Goal: Transaction & Acquisition: Book appointment/travel/reservation

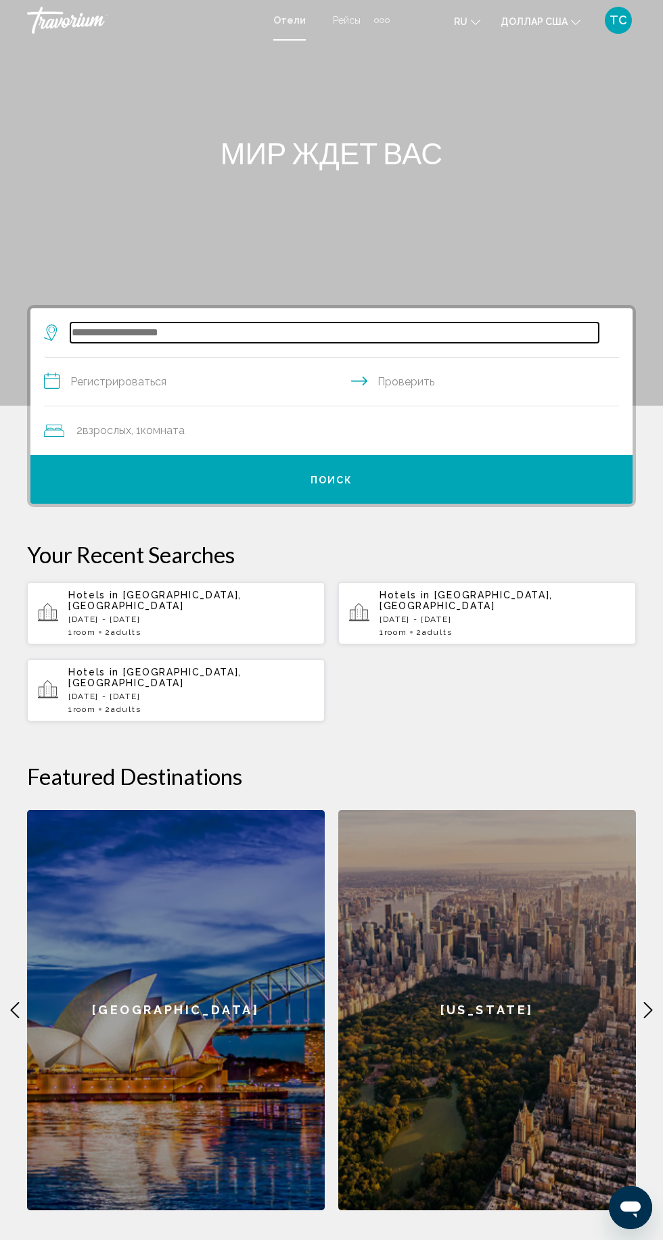
click at [426, 324] on input "Виджет поиска" at bounding box center [334, 332] width 528 height 20
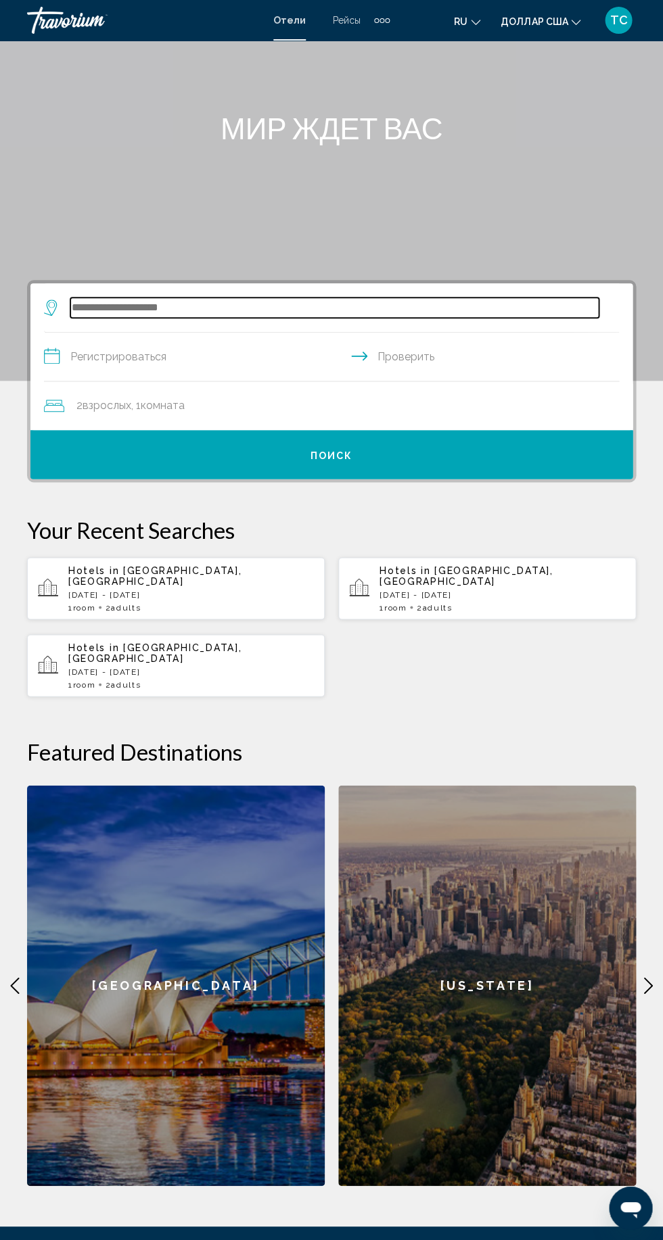
scroll to position [152, 0]
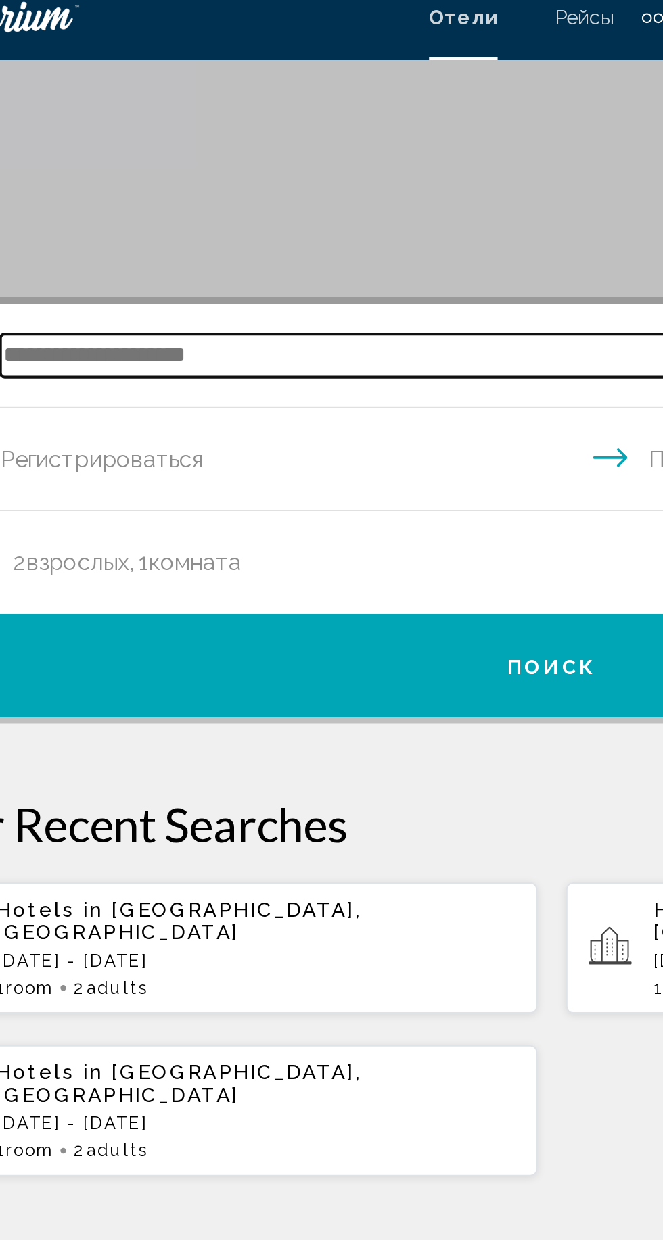
type input "*"
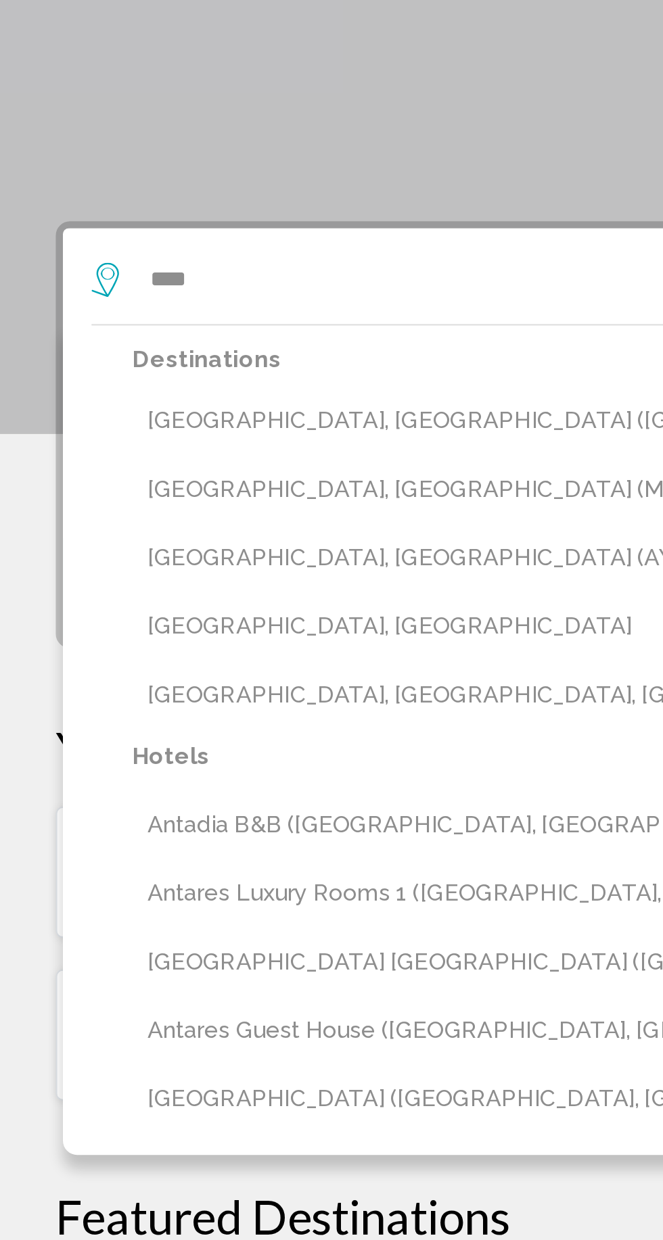
click at [208, 310] on button "[GEOGRAPHIC_DATA], [GEOGRAPHIC_DATA] (AYT)" at bounding box center [341, 313] width 555 height 26
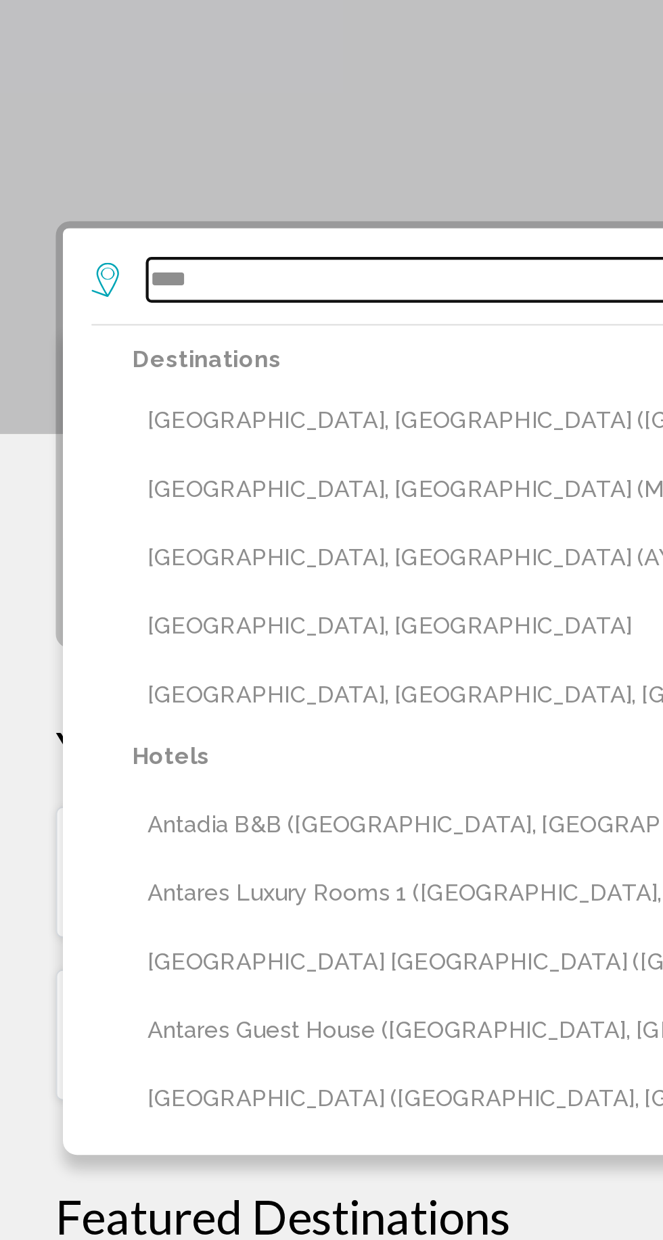
type input "**********"
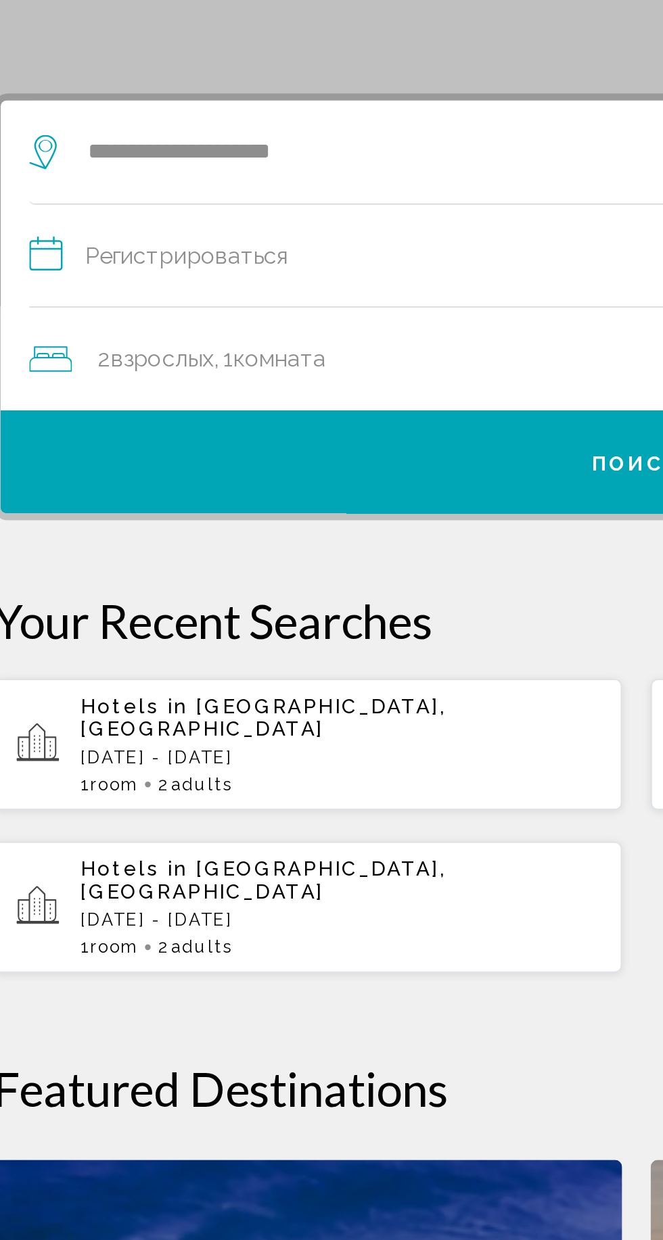
click at [247, 222] on input "**********" at bounding box center [334, 232] width 580 height 52
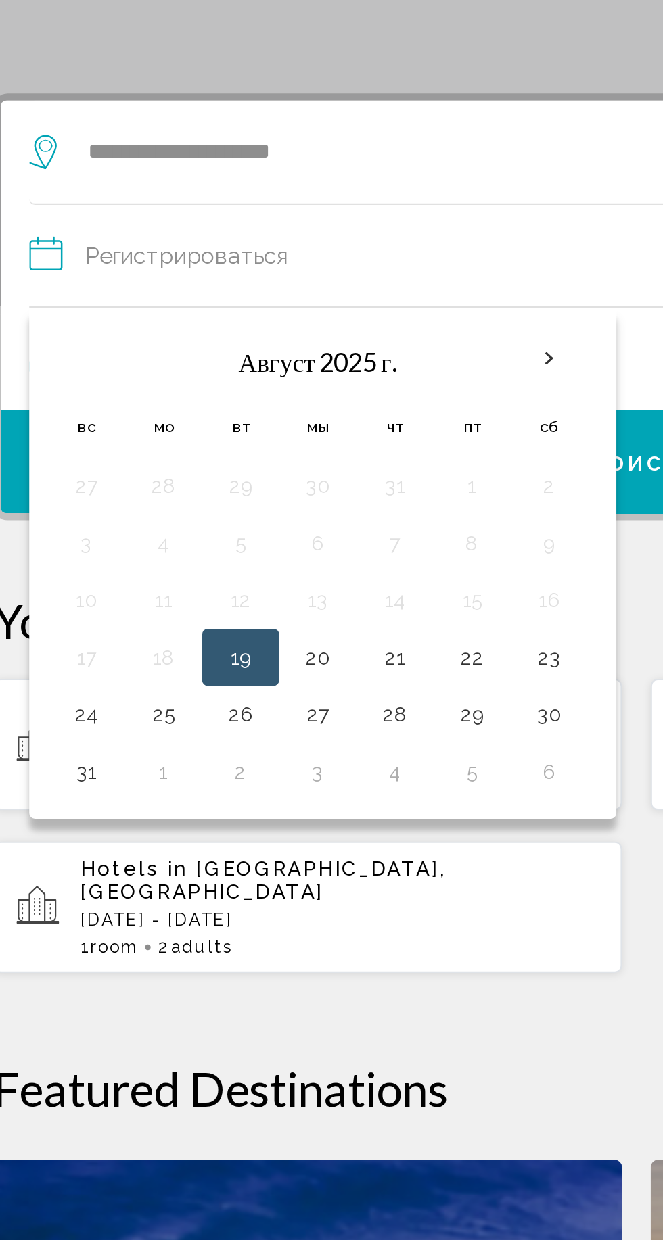
click at [218, 421] on button "21" at bounding box center [217, 419] width 22 height 19
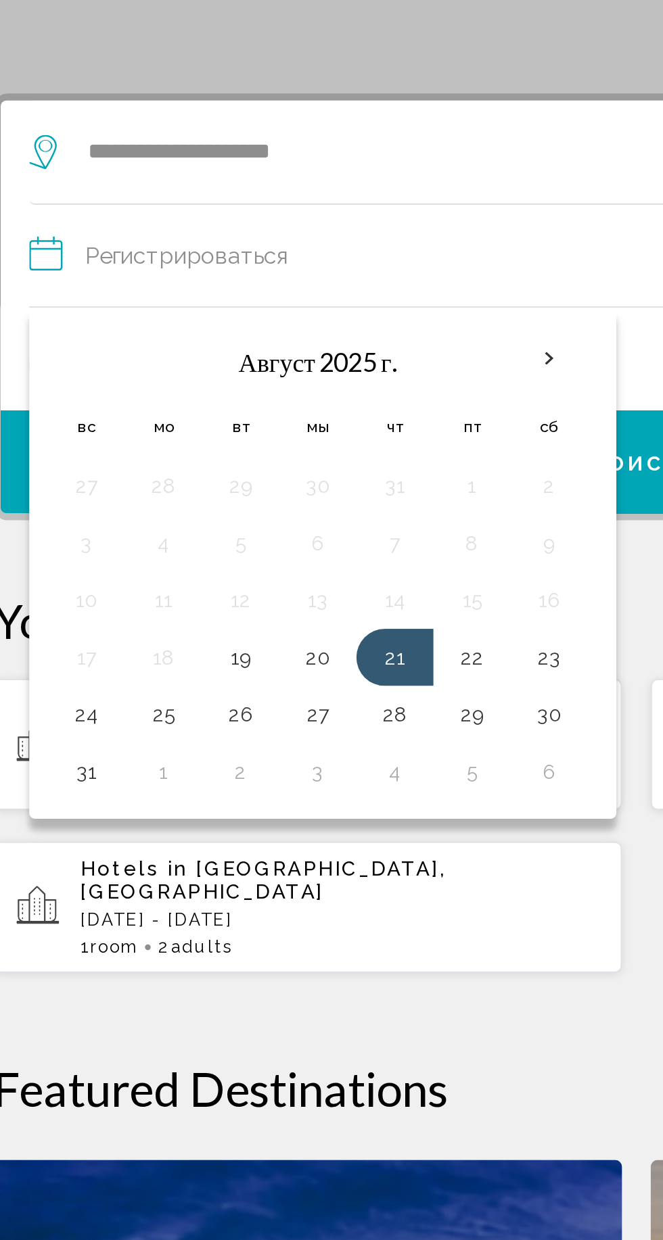
click at [220, 446] on button "28" at bounding box center [217, 446] width 22 height 19
type input "**********"
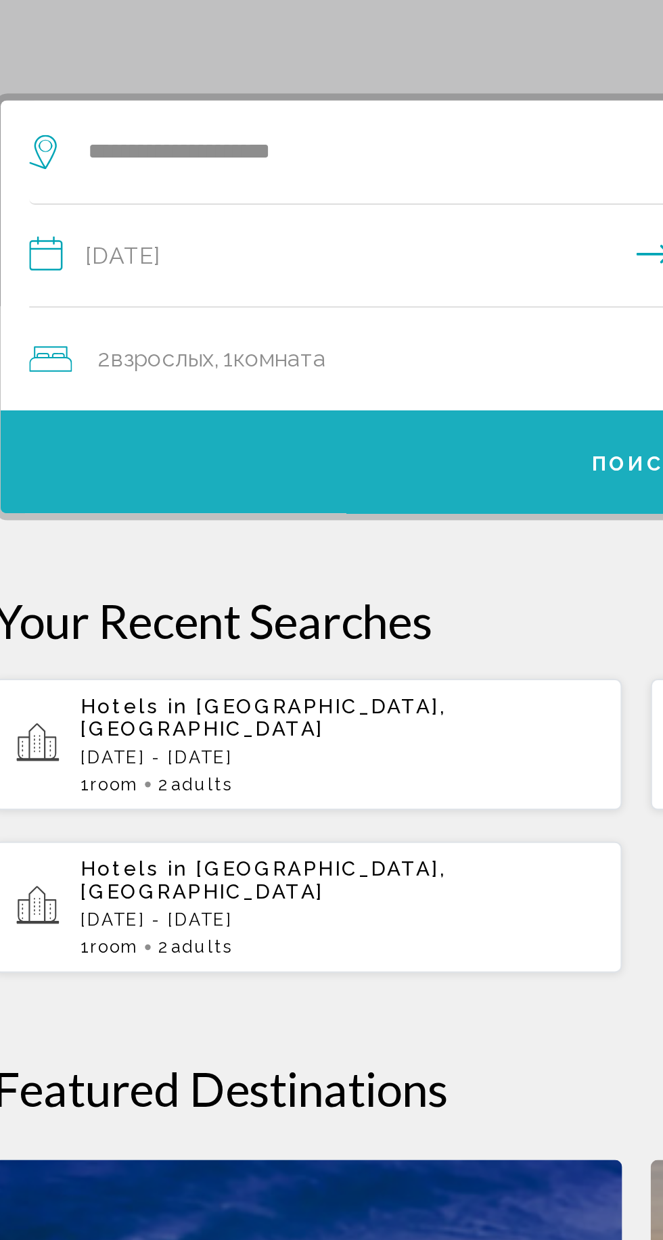
click at [256, 337] on button "Поиск" at bounding box center [331, 327] width 602 height 49
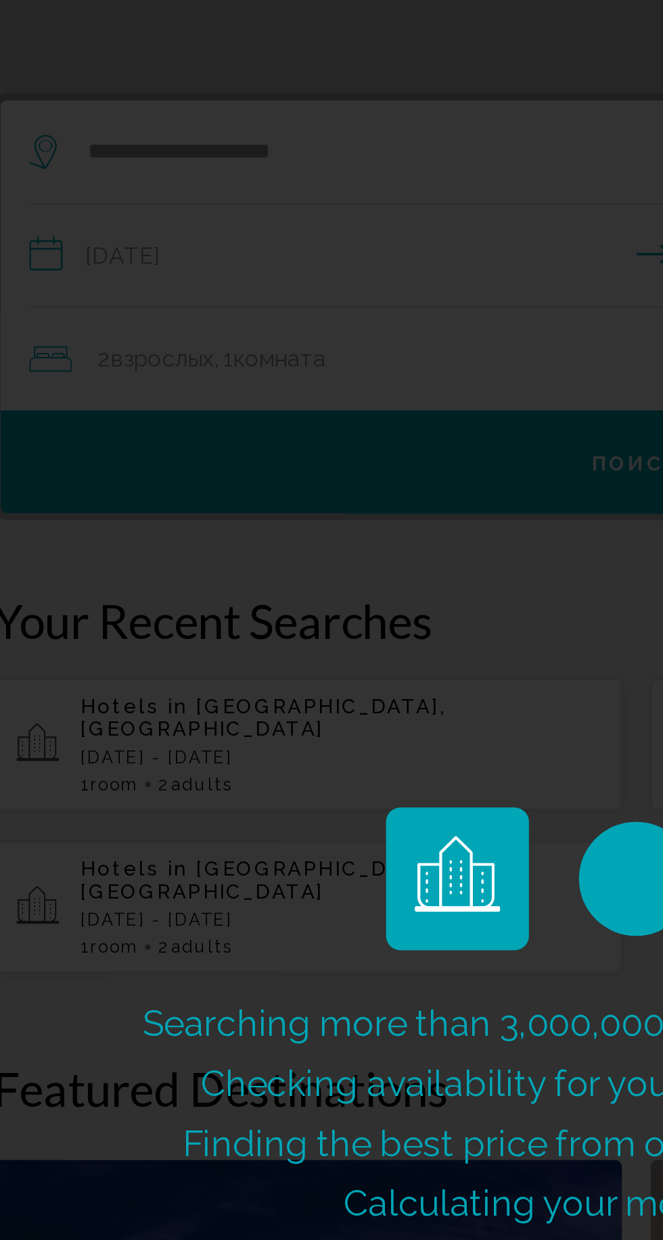
scroll to position [57, 0]
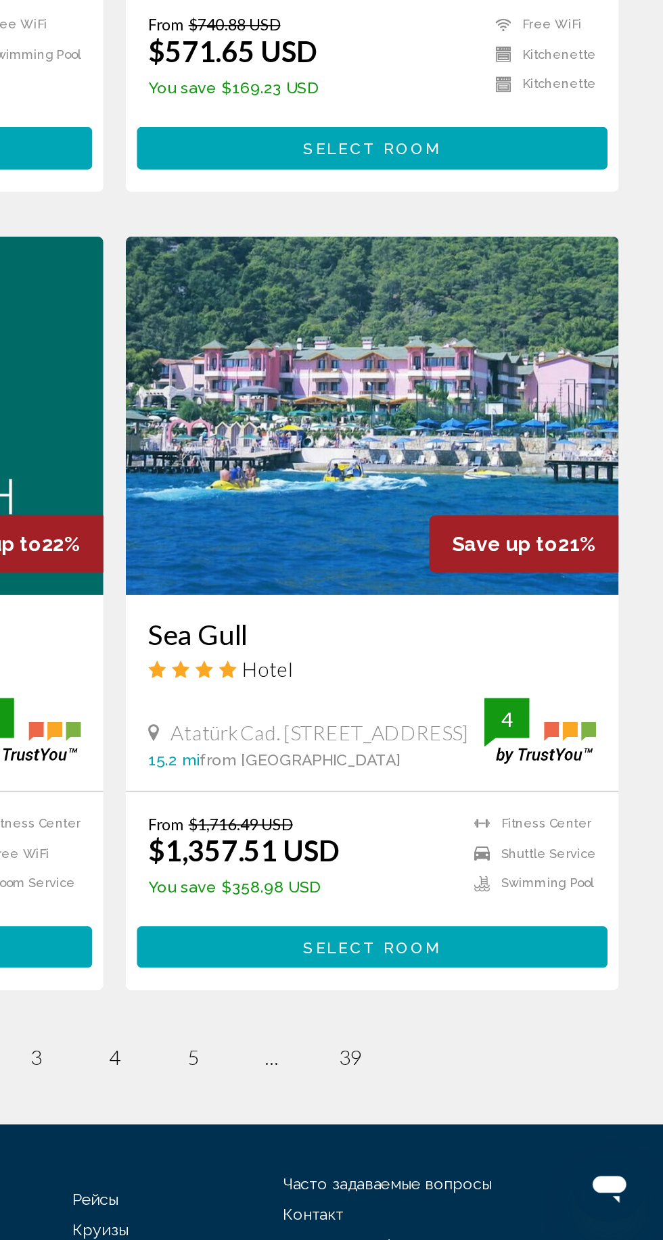
scroll to position [2077, 0]
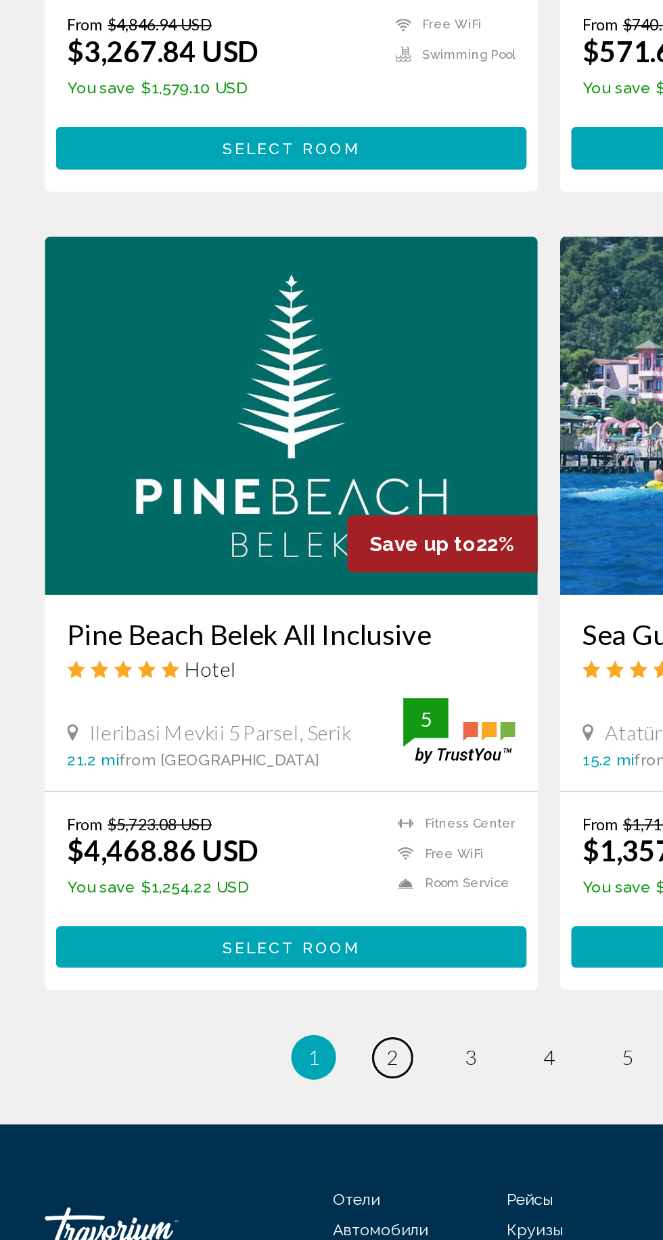
click at [237, 1122] on span "2" at bounding box center [236, 1129] width 7 height 15
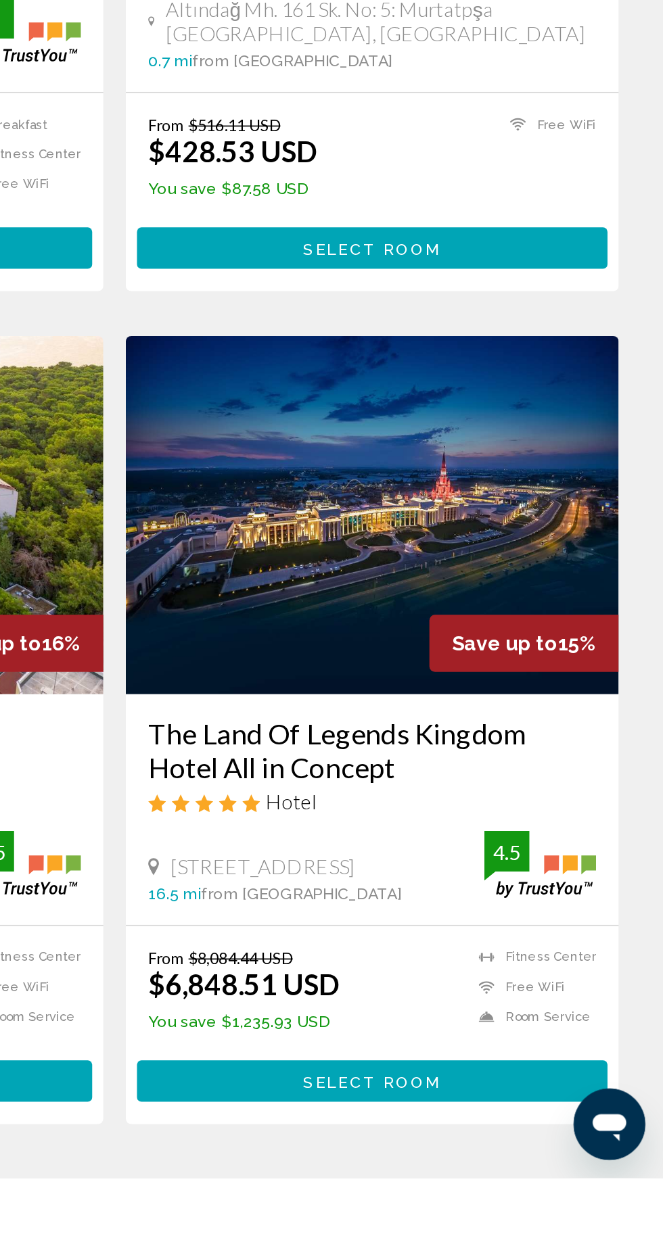
scroll to position [1925, 0]
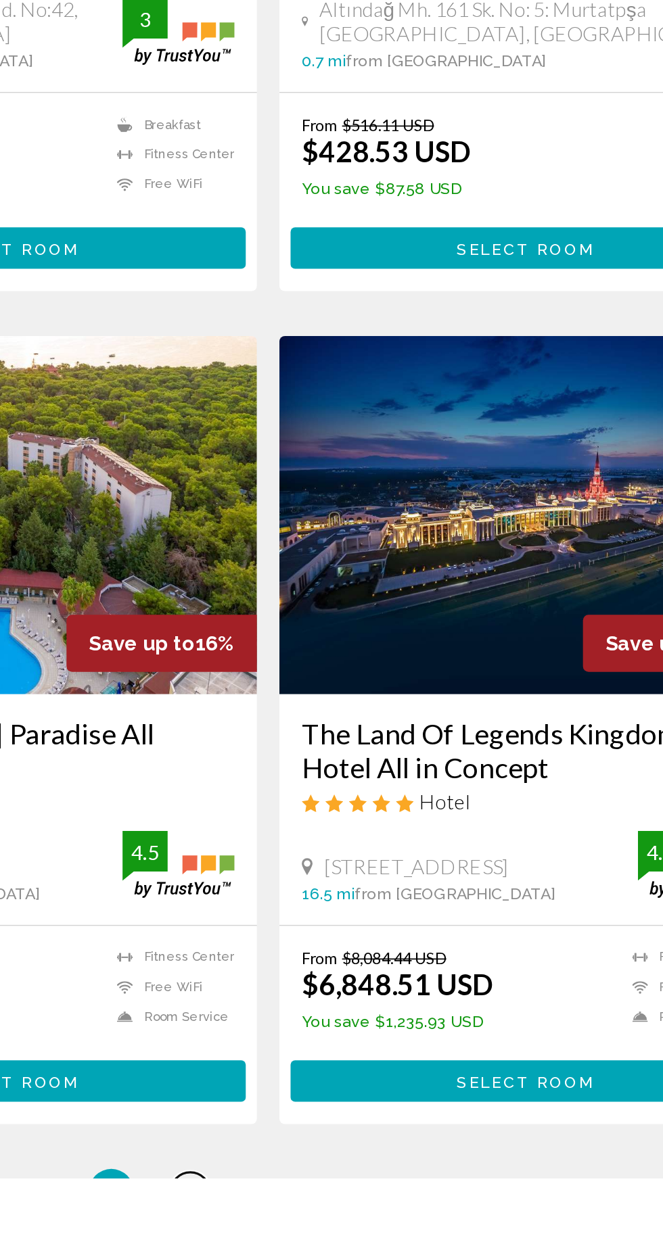
click at [286, 1239] on span "3" at bounding box center [284, 1248] width 7 height 15
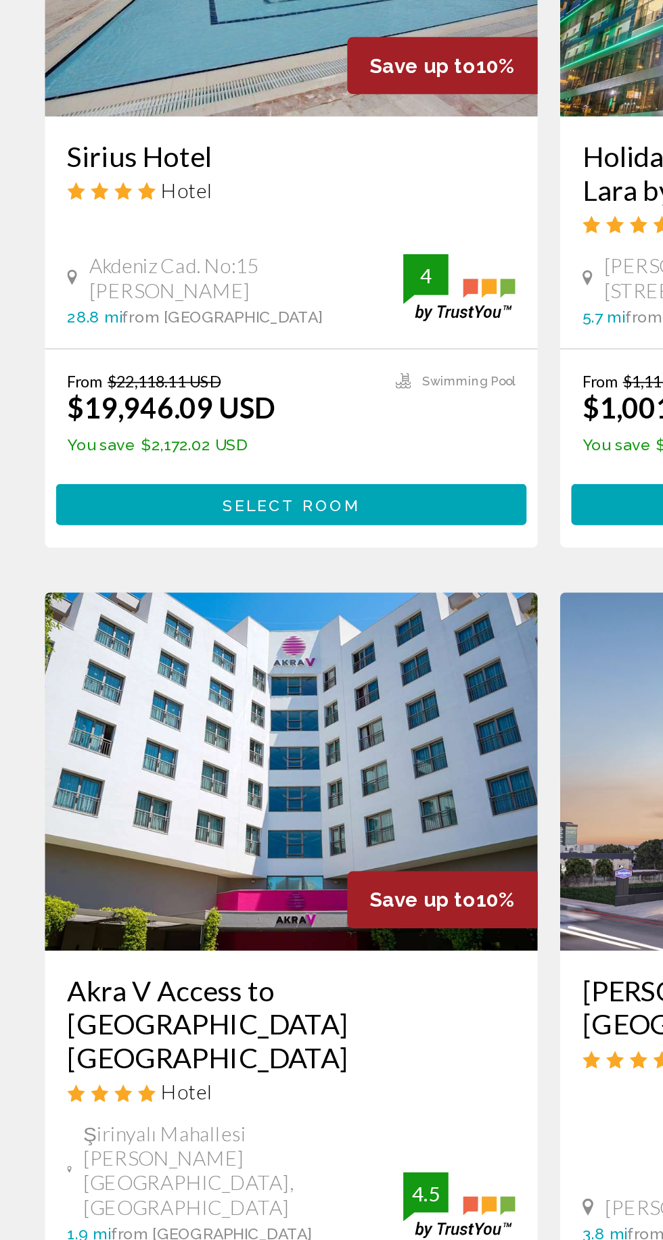
scroll to position [1869, 0]
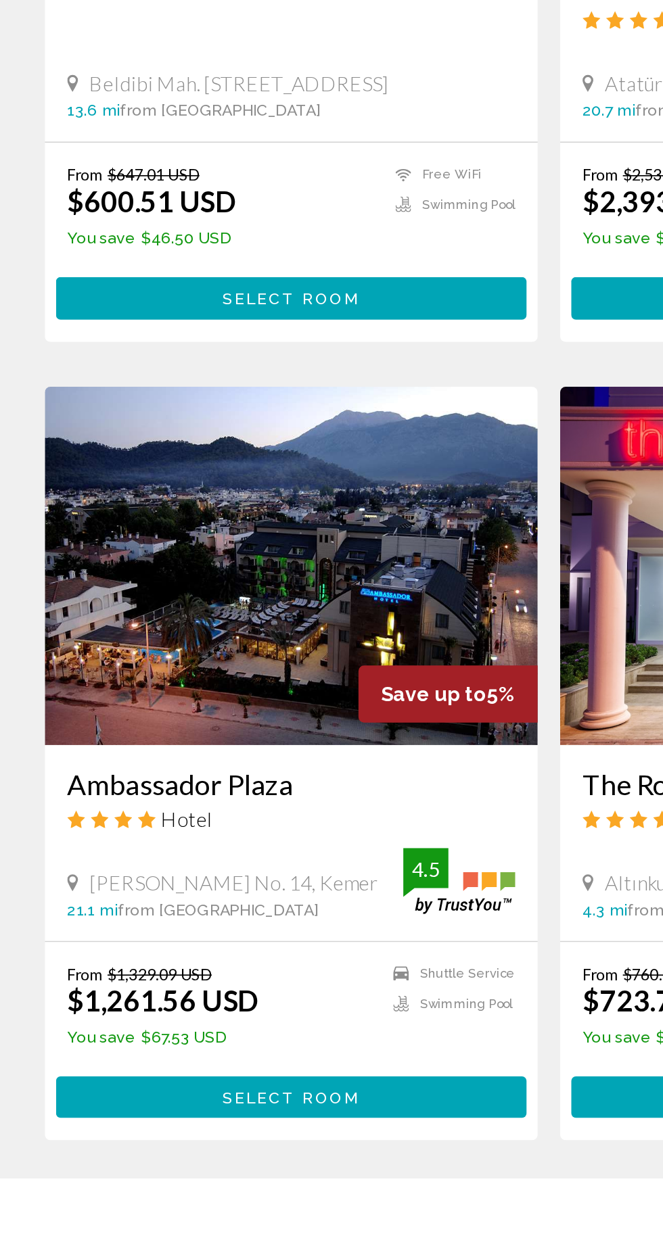
scroll to position [1991, 0]
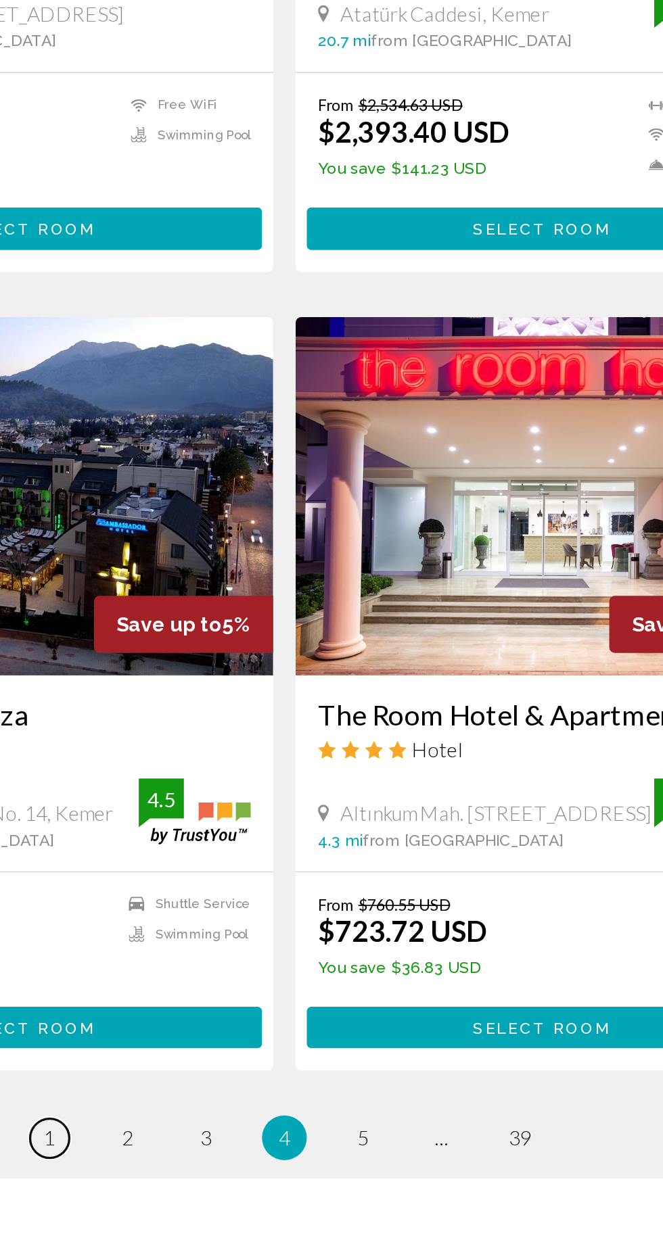
click at [190, 1208] on span "1" at bounding box center [189, 1215] width 7 height 15
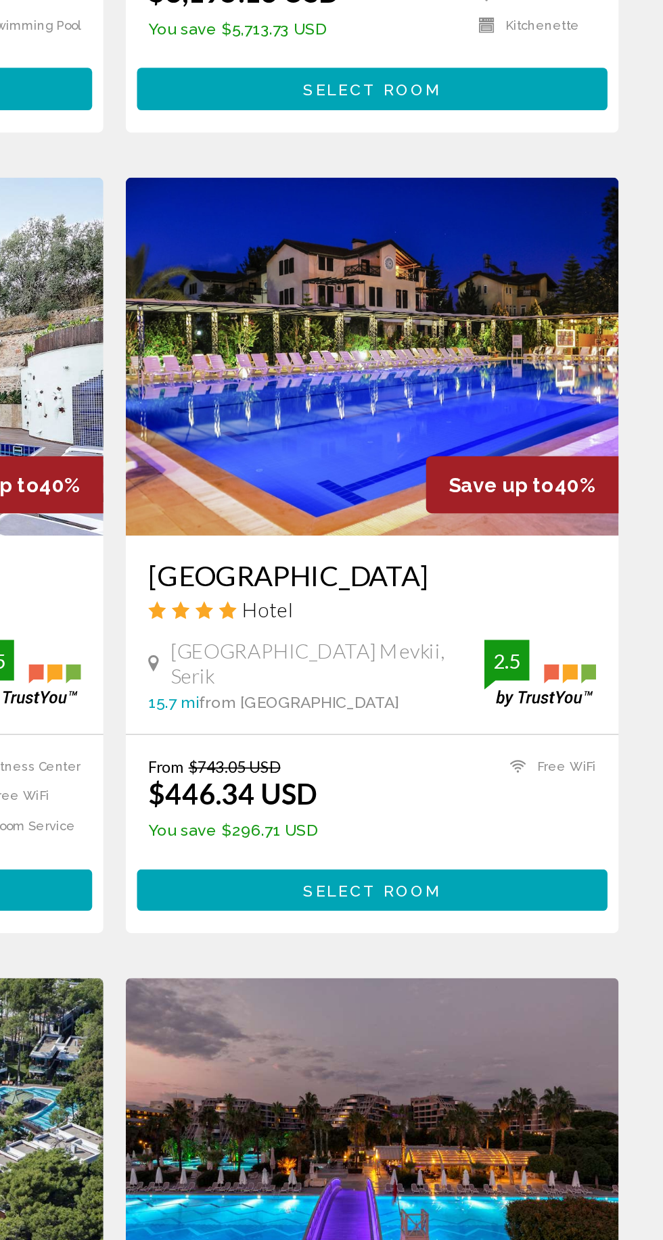
scroll to position [940, 0]
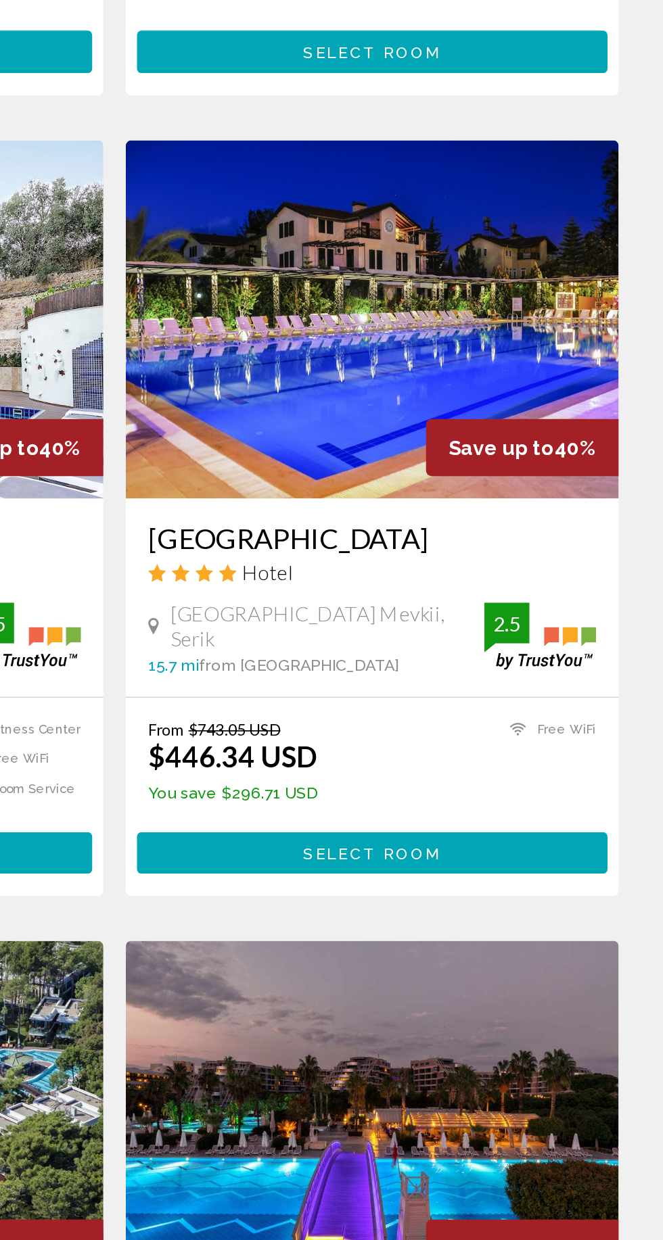
click at [550, 679] on button "Select Room" at bounding box center [487, 691] width 284 height 25
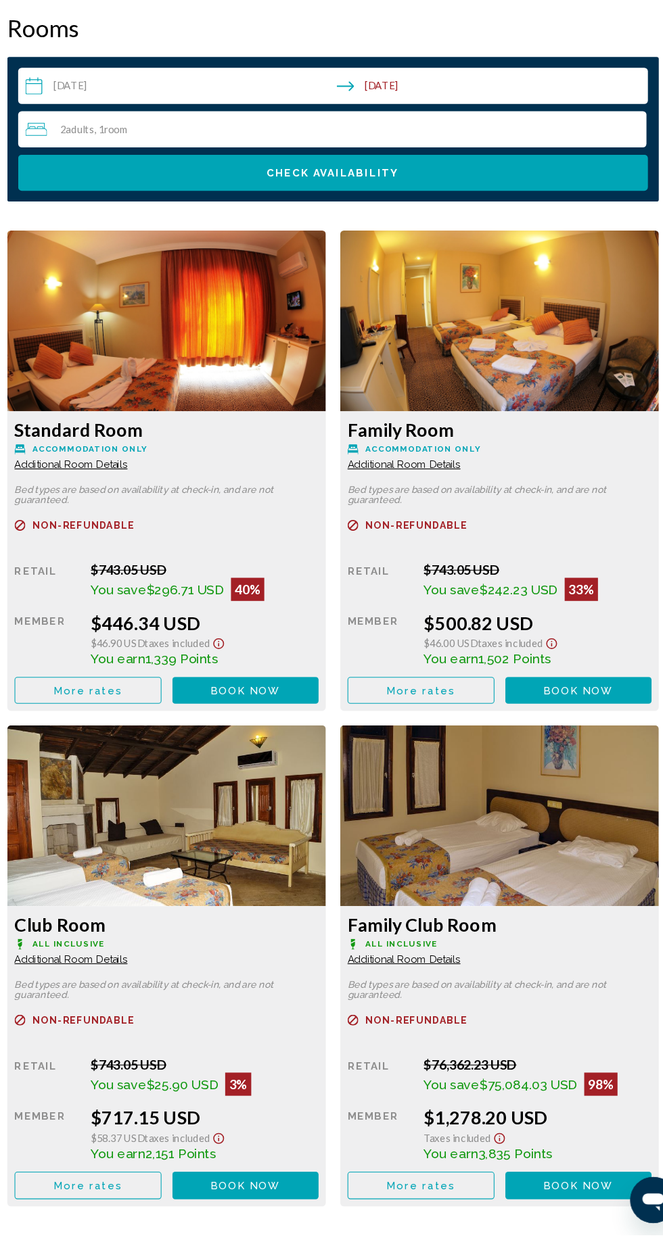
scroll to position [2197, 0]
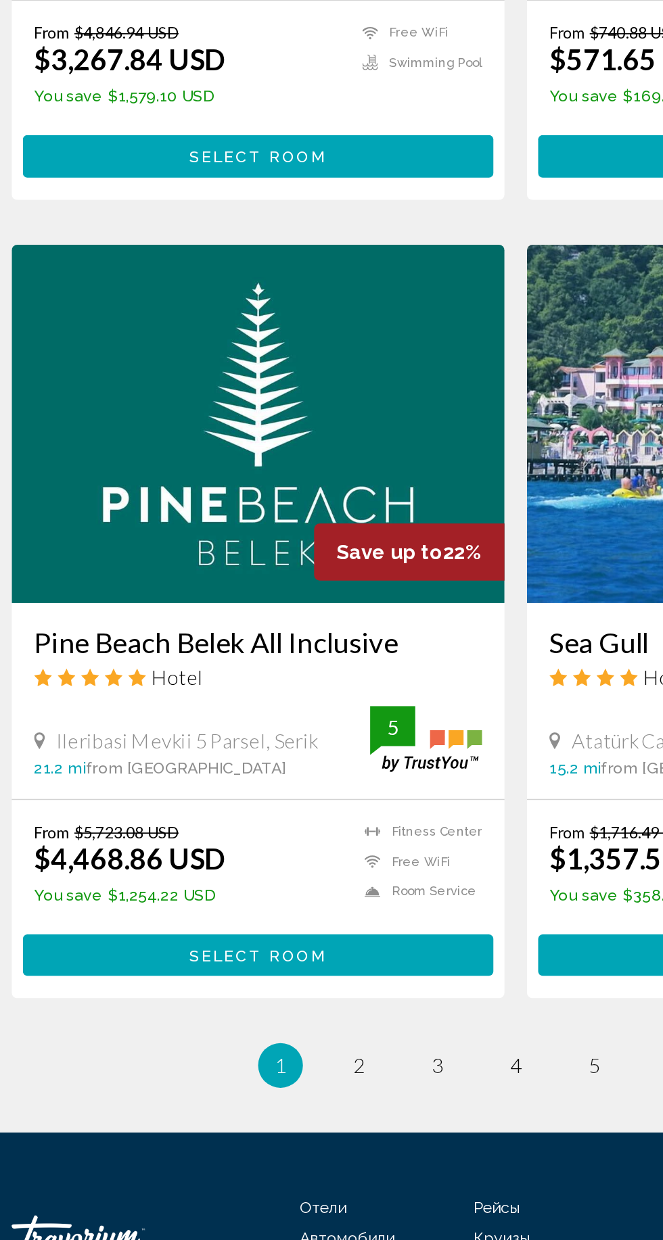
scroll to position [2082, 0]
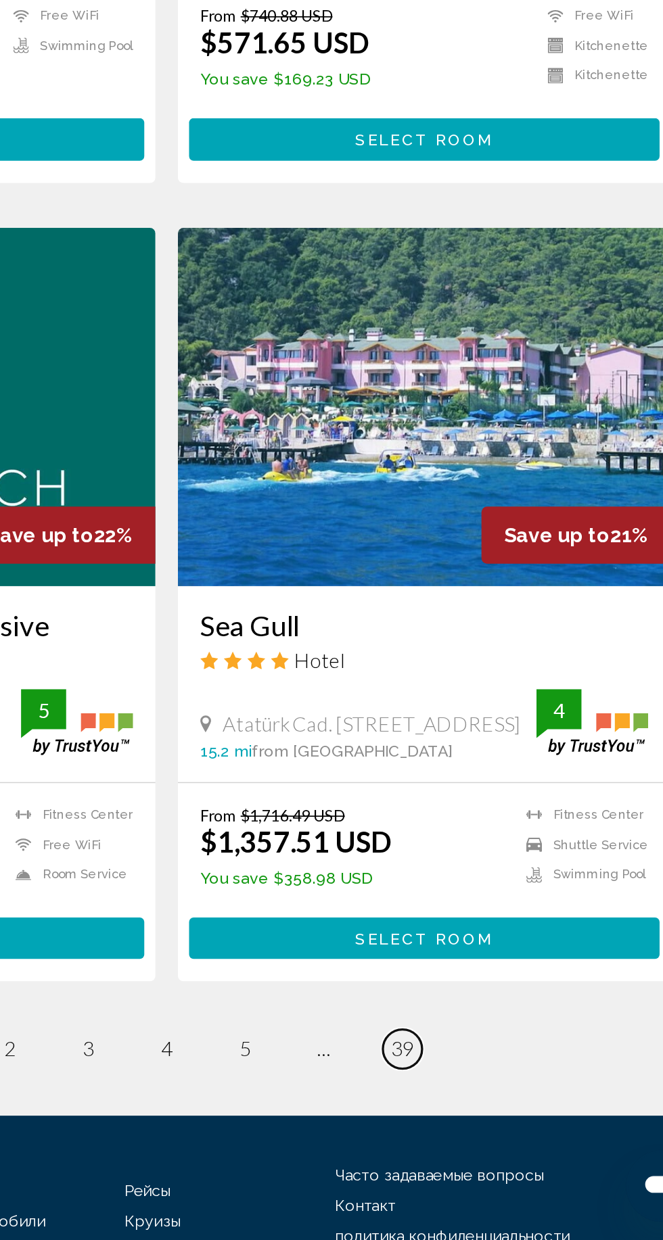
click at [481, 1113] on link "page 39" at bounding box center [474, 1125] width 24 height 24
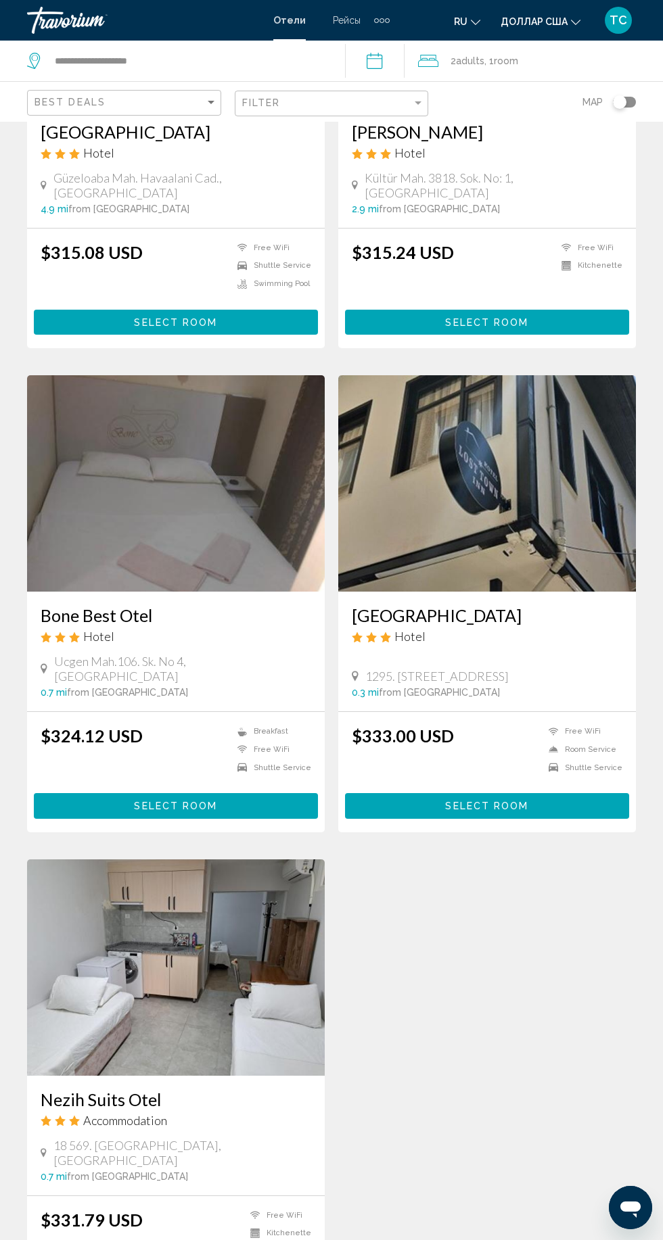
scroll to position [458, 0]
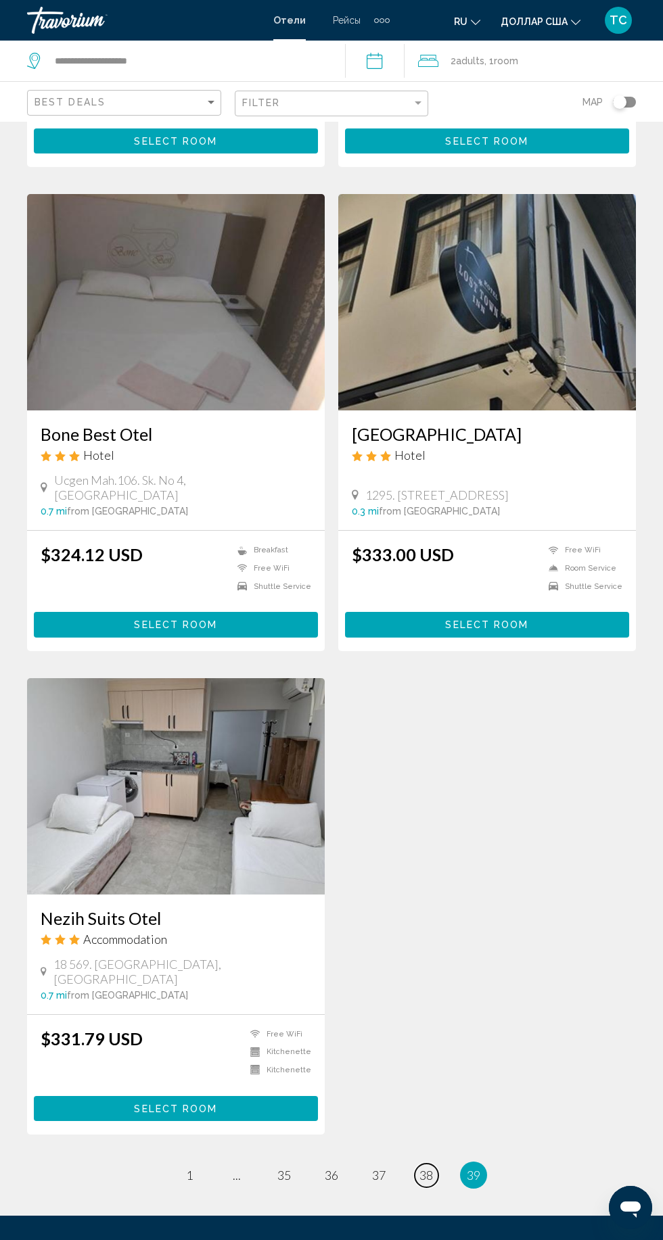
click at [425, 1168] on span "38" at bounding box center [426, 1175] width 14 height 15
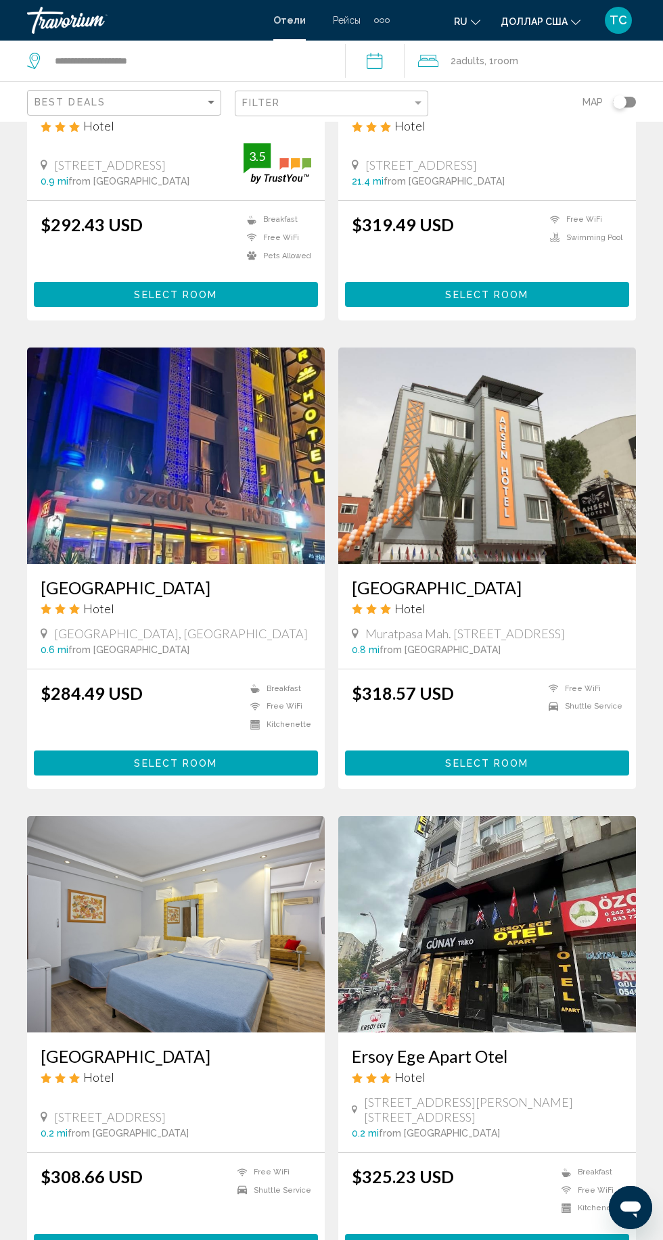
scroll to position [1908, 0]
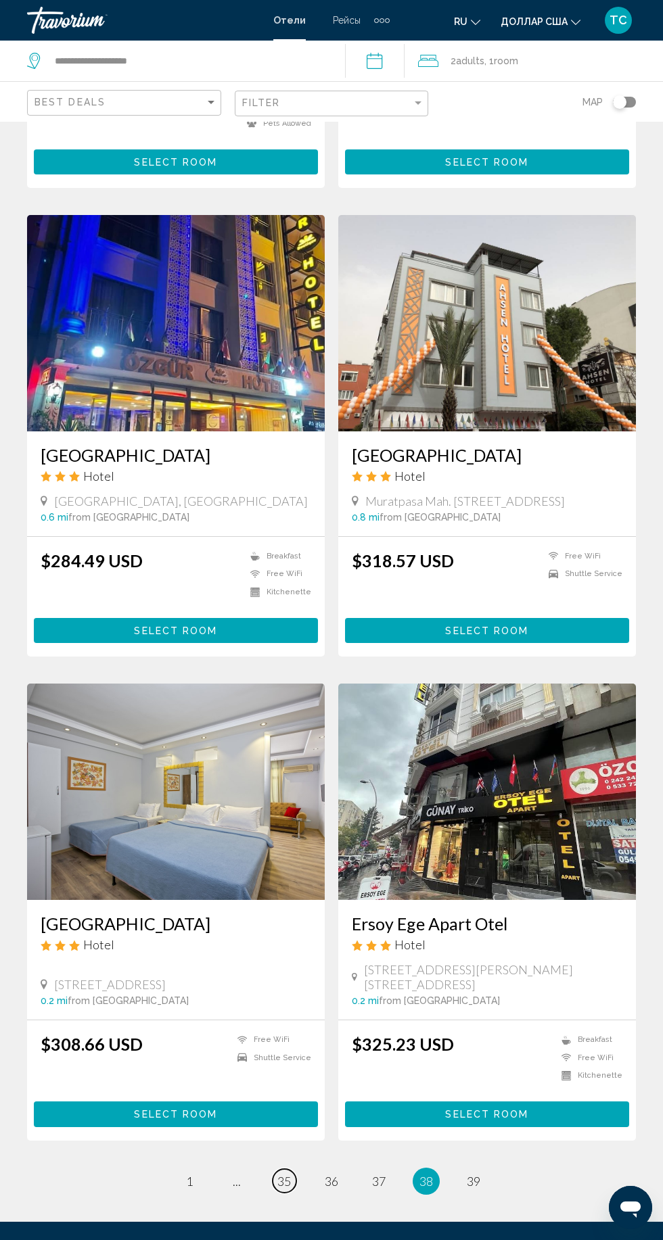
click at [283, 1174] on span "35" at bounding box center [284, 1181] width 14 height 15
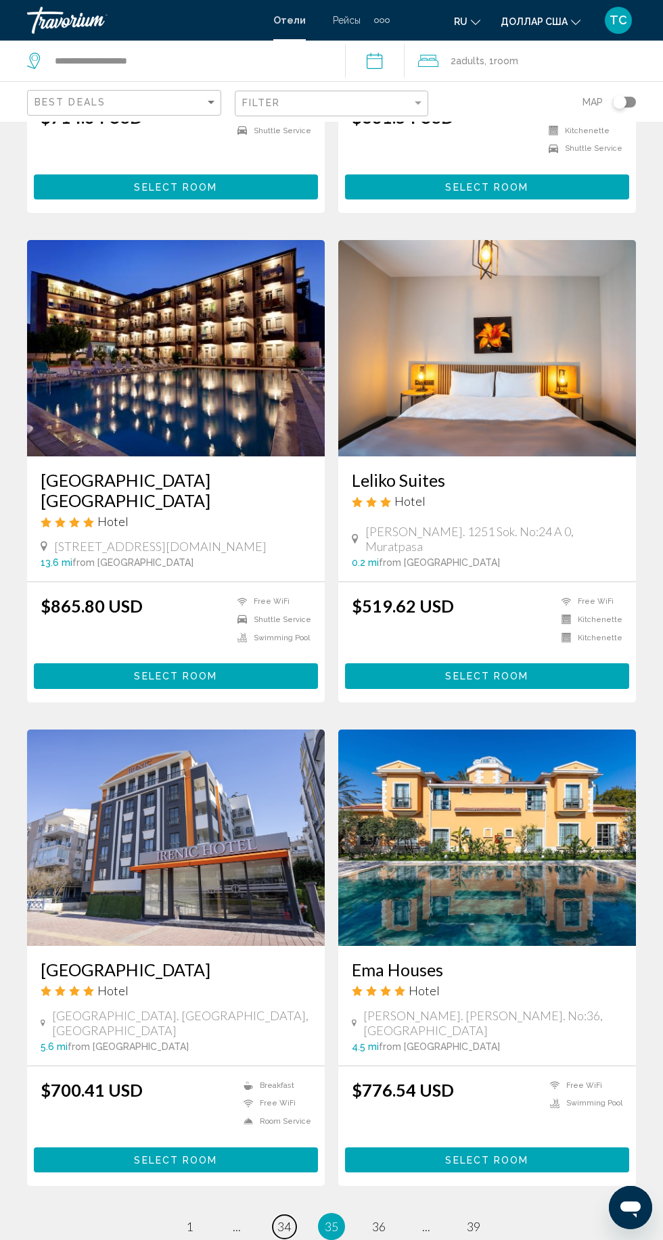
scroll to position [1893, 0]
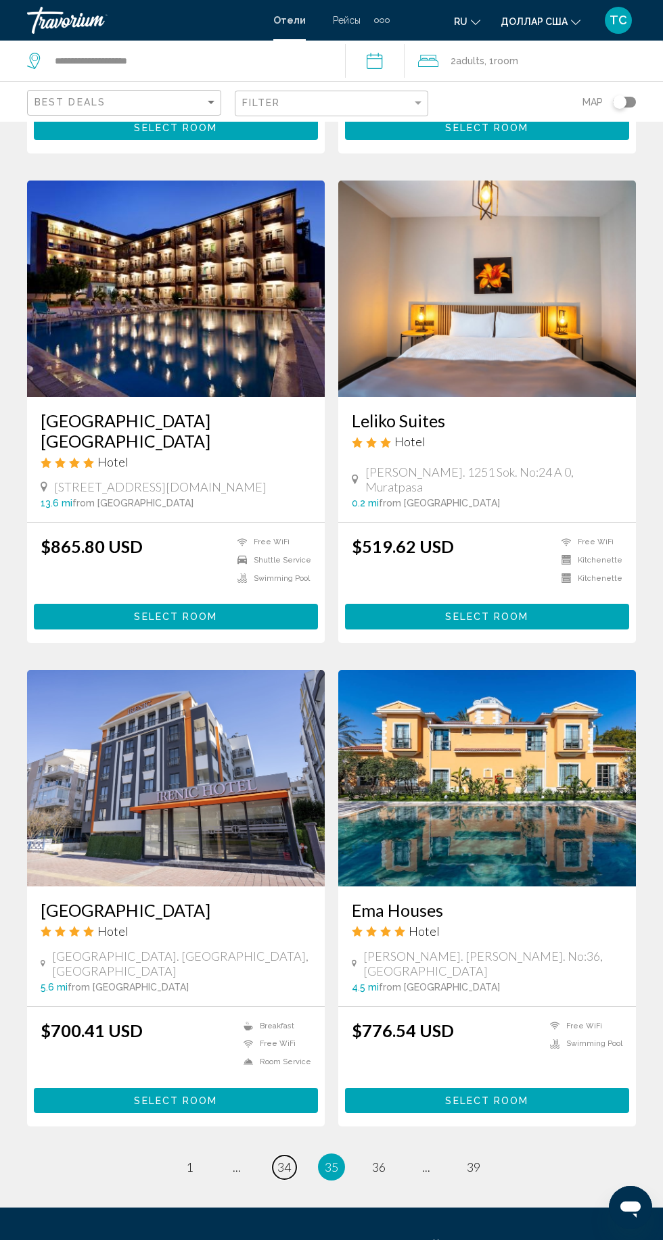
click at [277, 1159] on span "34" at bounding box center [284, 1166] width 14 height 15
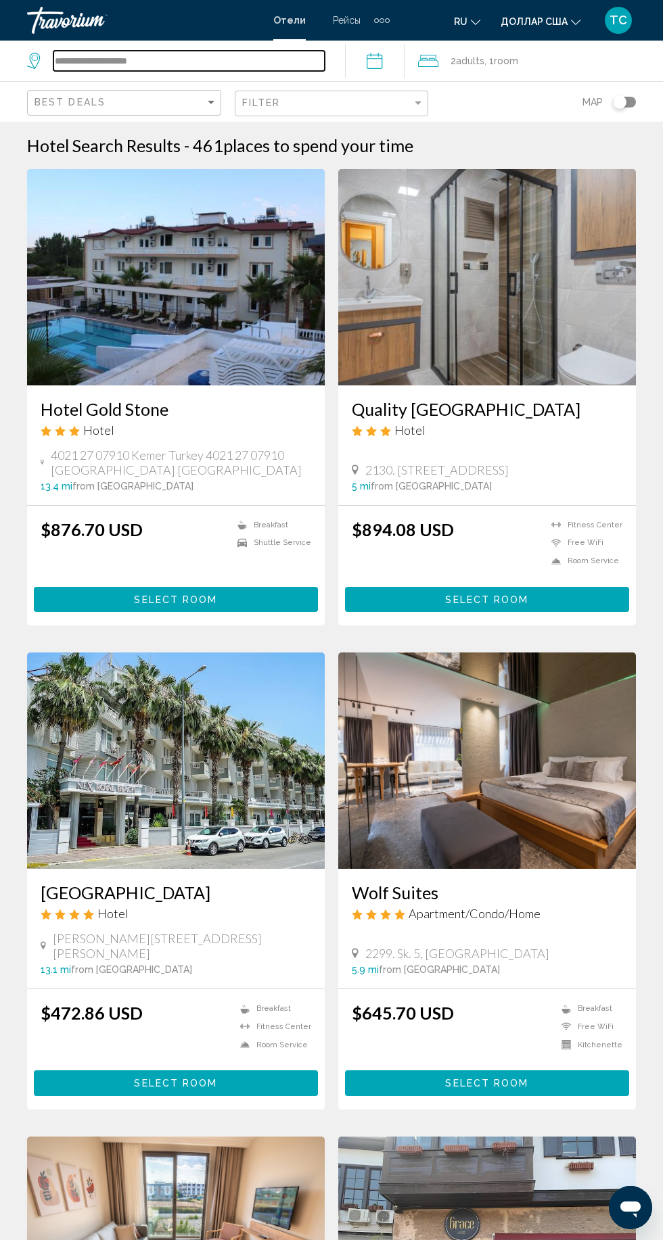
click at [138, 62] on input "**********" at bounding box center [188, 61] width 271 height 20
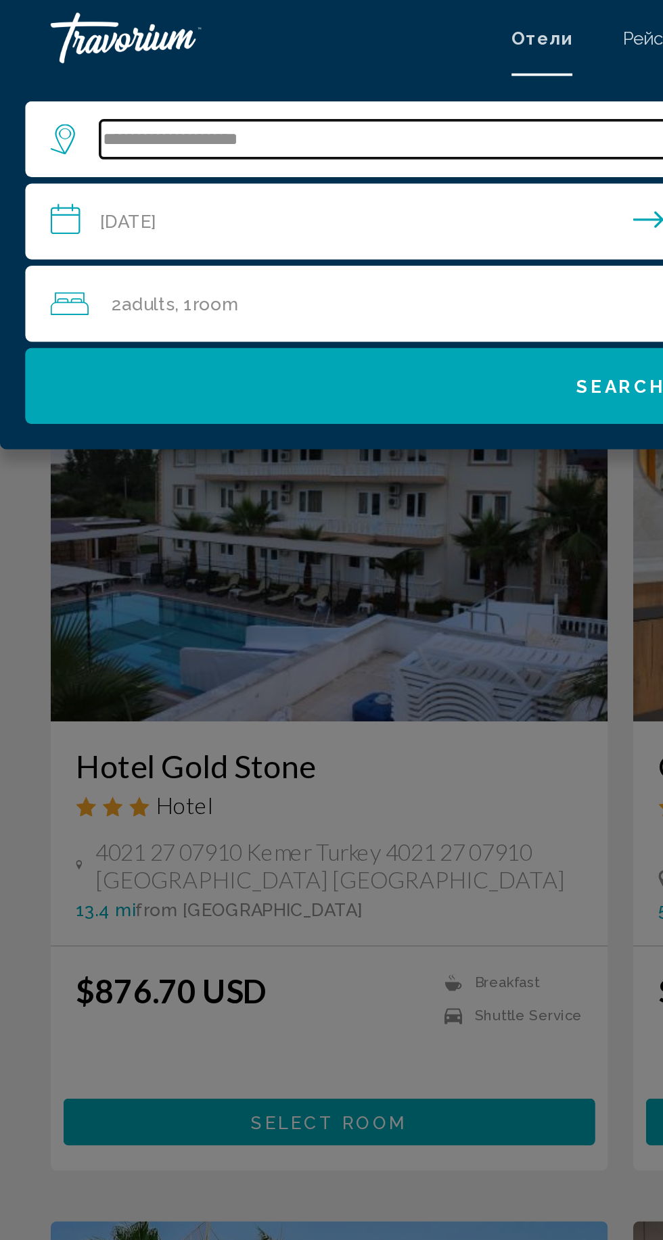
click at [164, 68] on input "**********" at bounding box center [340, 74] width 575 height 20
type input "*"
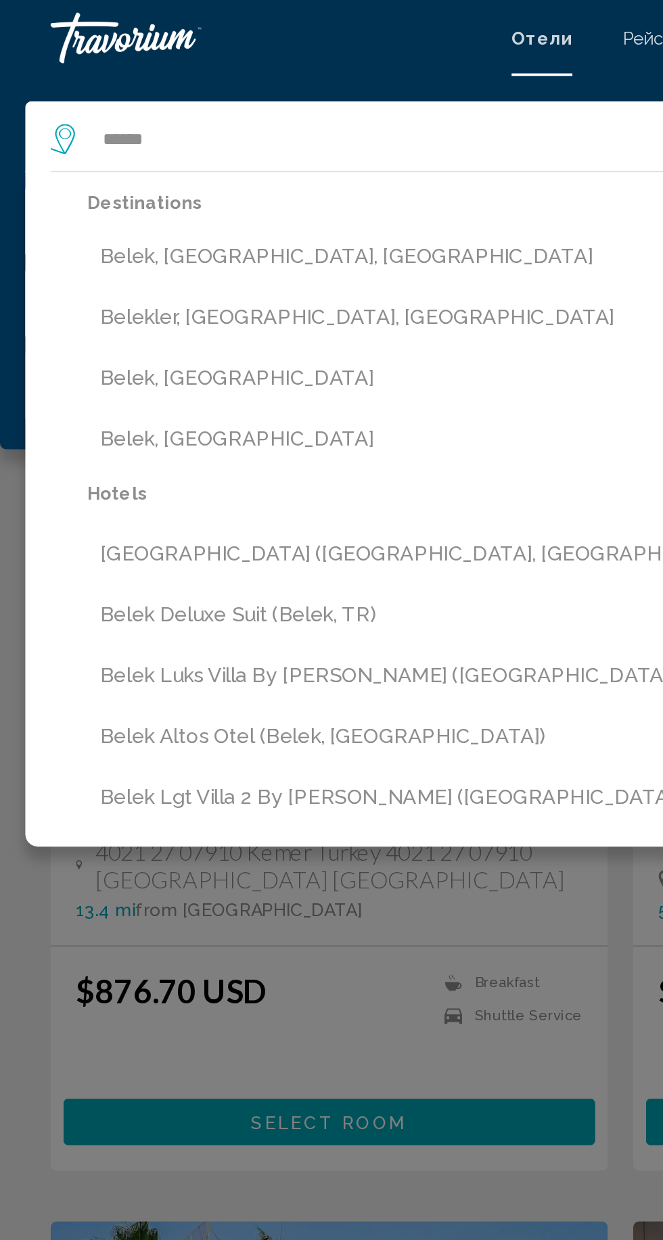
click at [78, 203] on button "Belek, [GEOGRAPHIC_DATA]" at bounding box center [341, 202] width 589 height 26
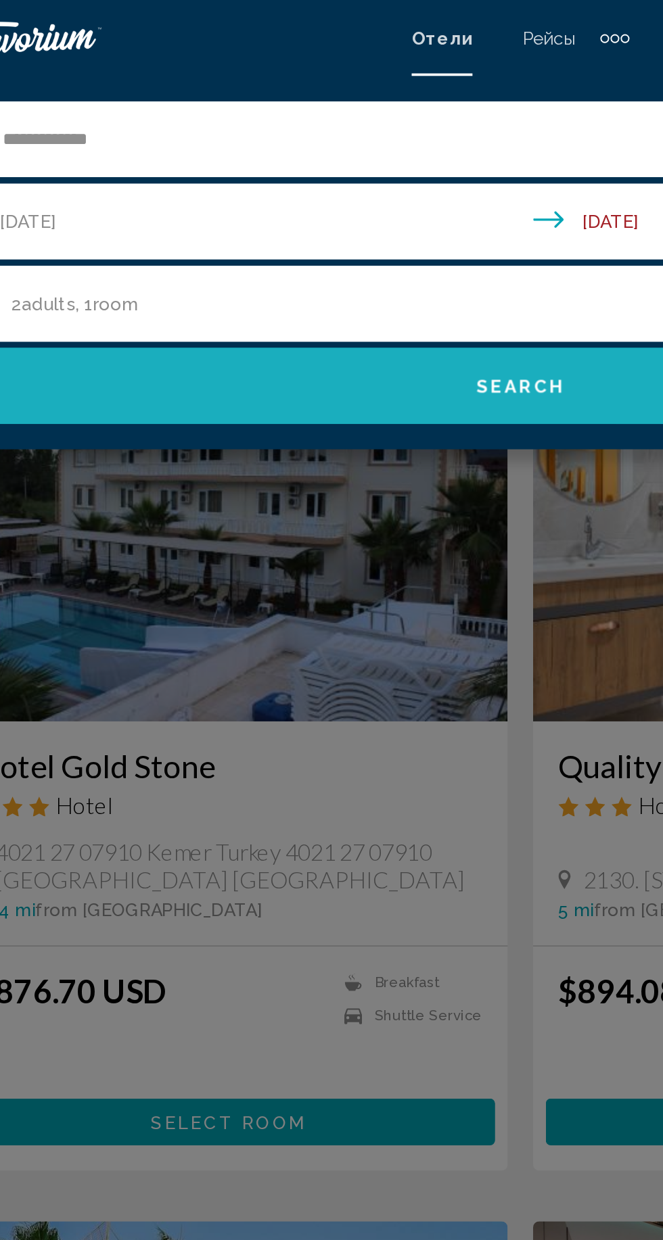
click at [148, 206] on button "Search" at bounding box center [332, 206] width 636 height 41
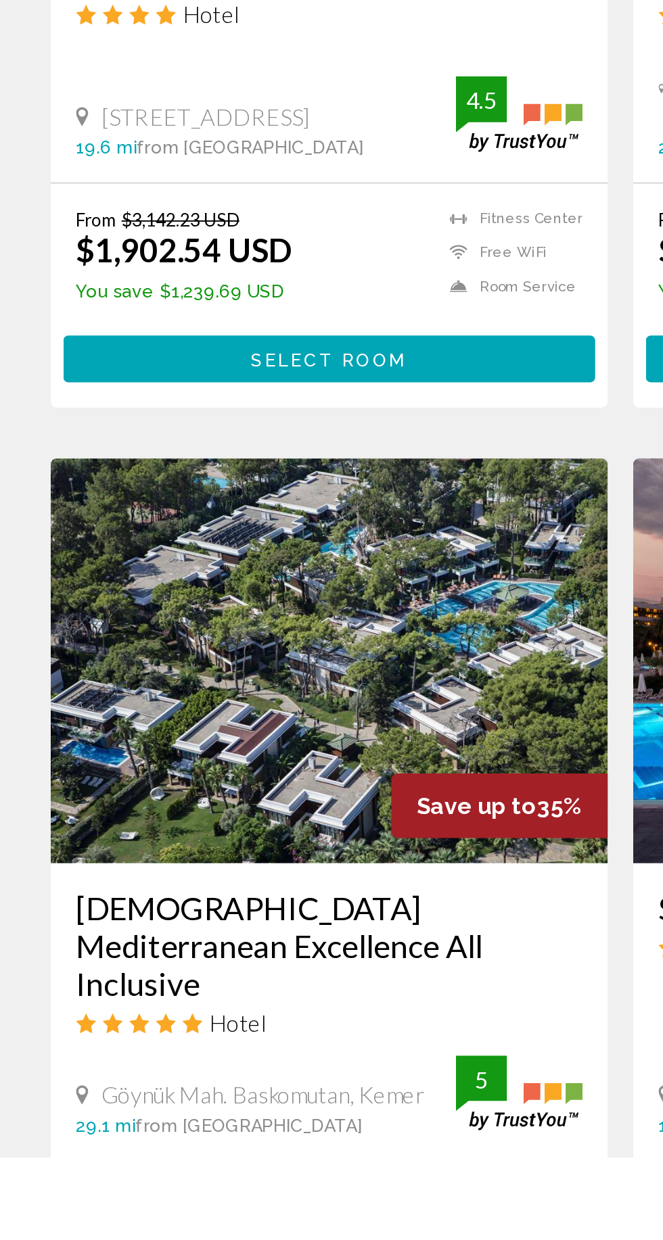
scroll to position [1287, 0]
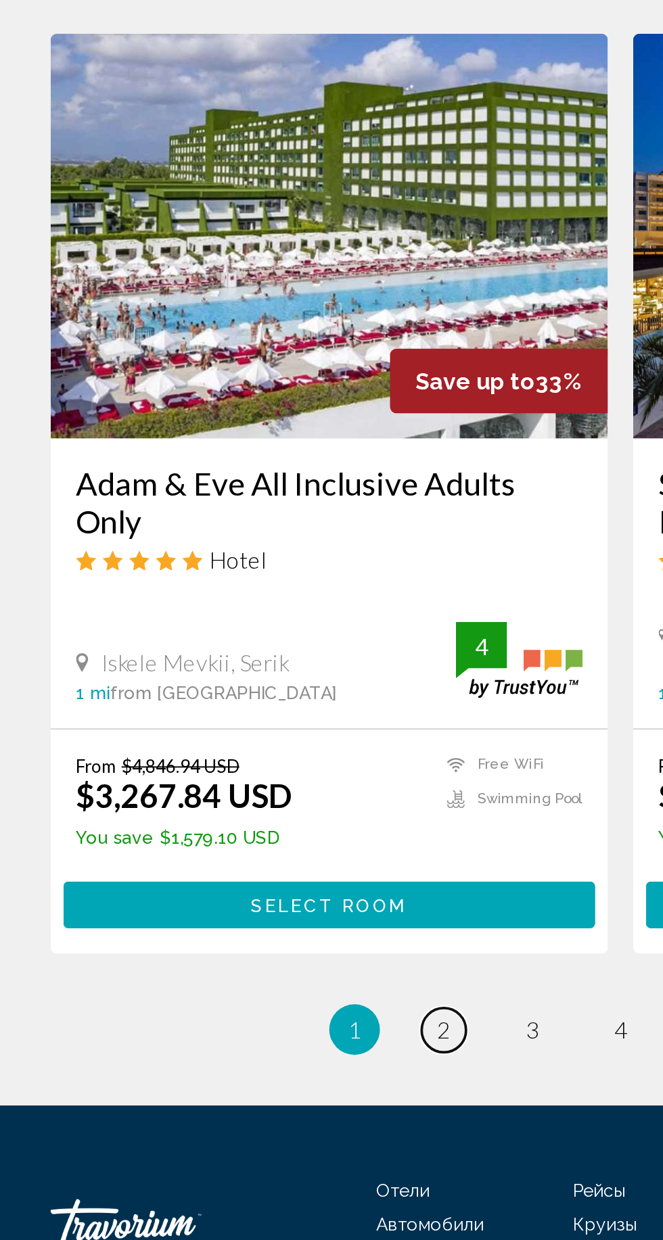
click at [233, 1116] on link "page 2" at bounding box center [237, 1128] width 24 height 24
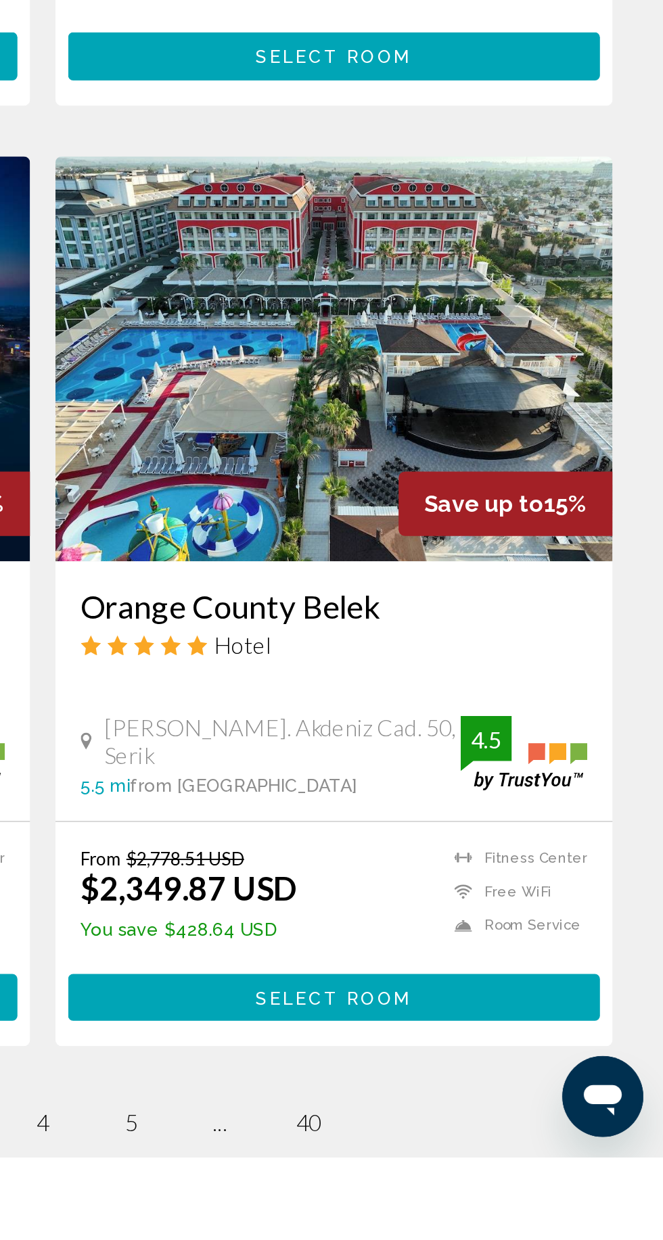
scroll to position [1936, 0]
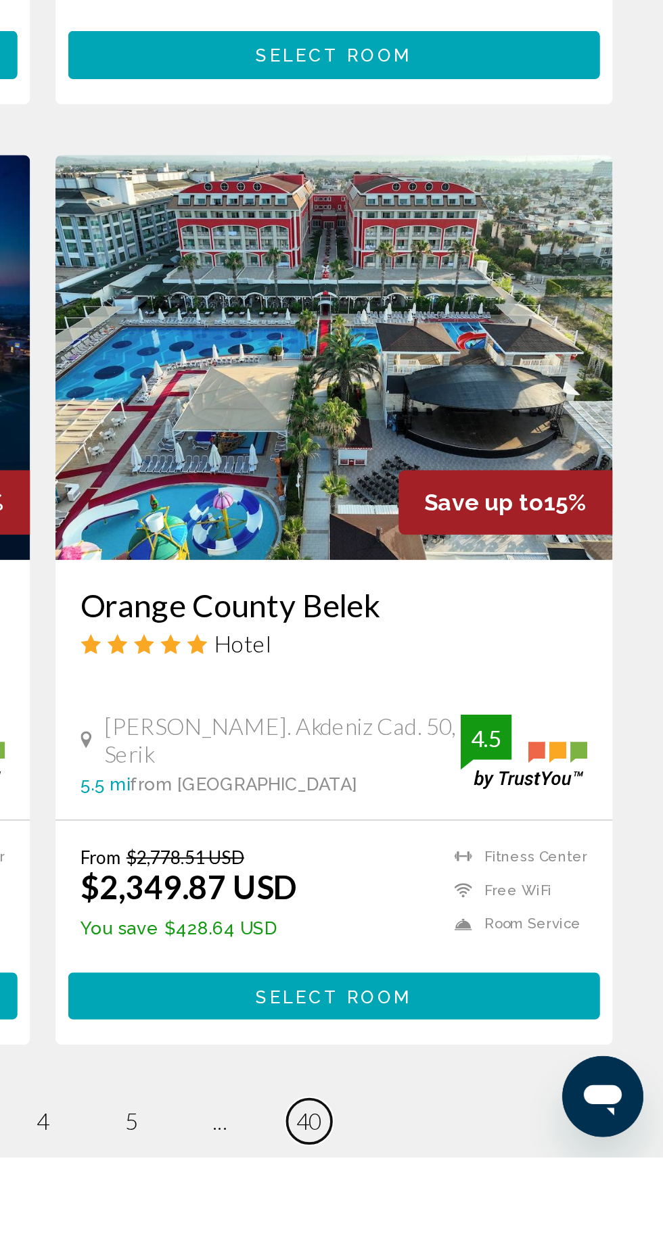
click at [484, 1209] on link "page 40" at bounding box center [474, 1221] width 24 height 24
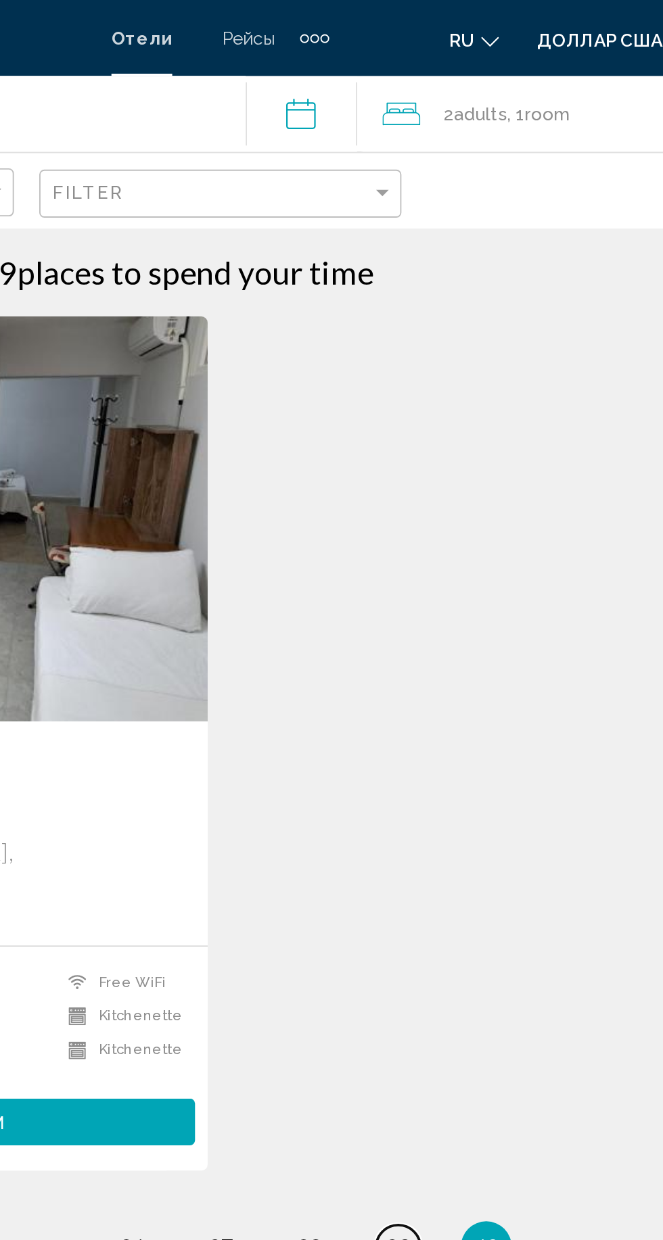
click at [423, 659] on span "39" at bounding box center [426, 666] width 14 height 15
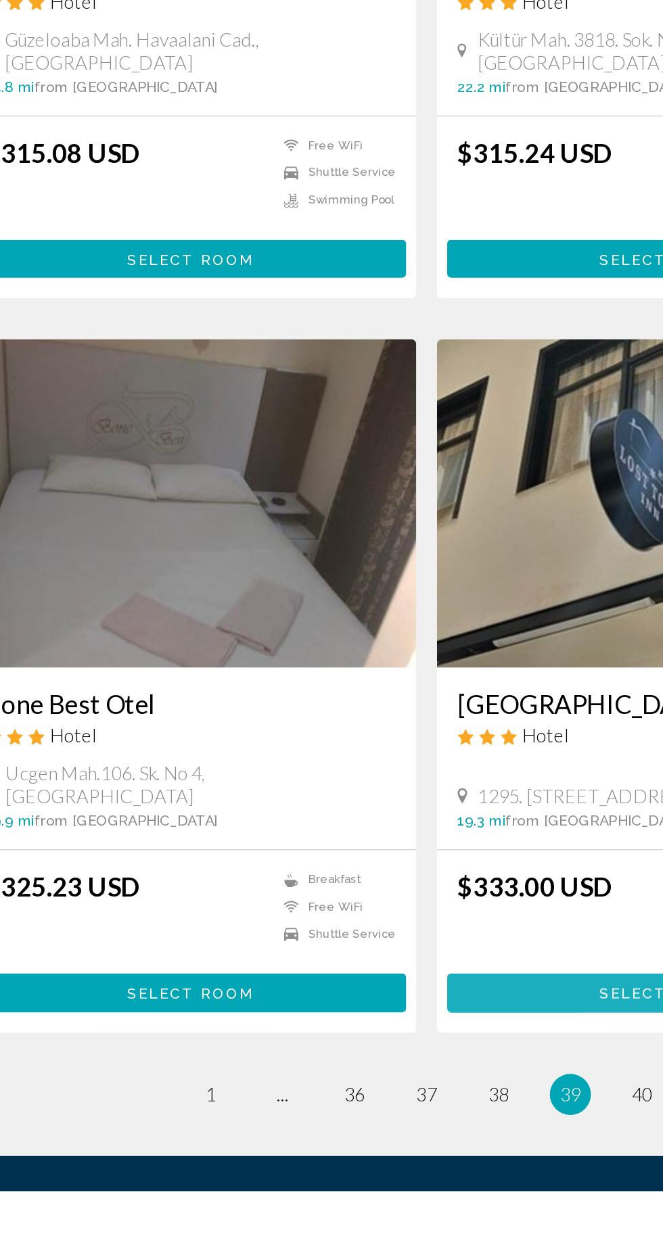
scroll to position [1907, 0]
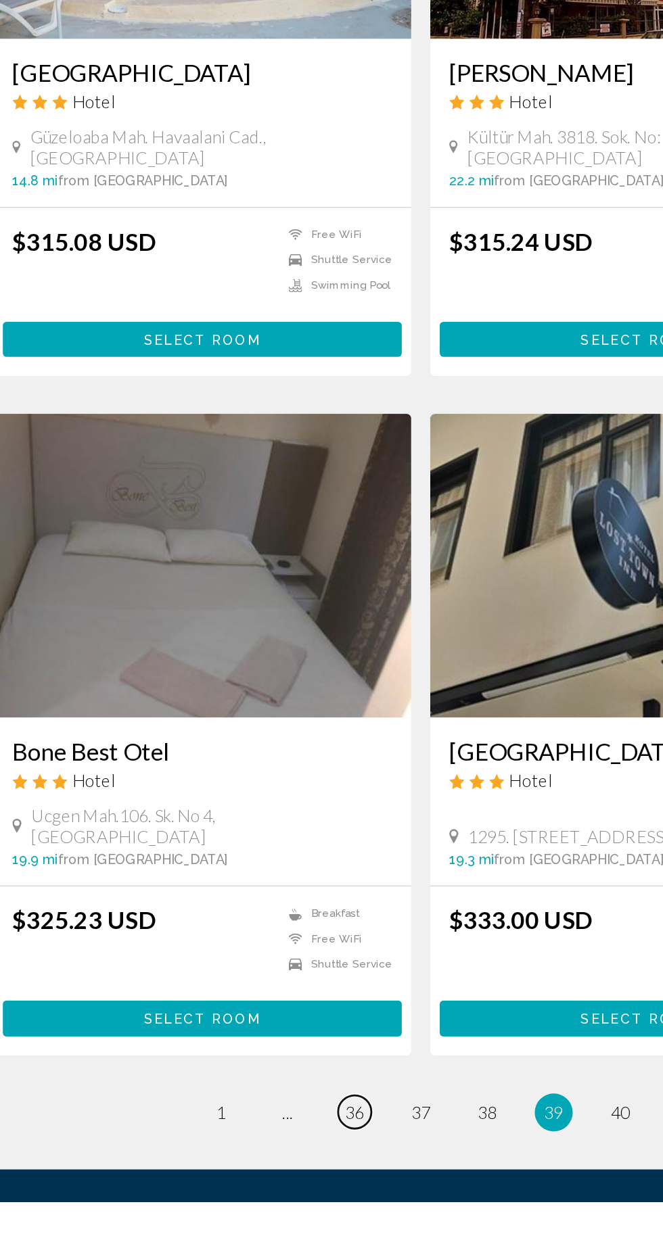
click at [281, 1169] on span "36" at bounding box center [284, 1176] width 14 height 15
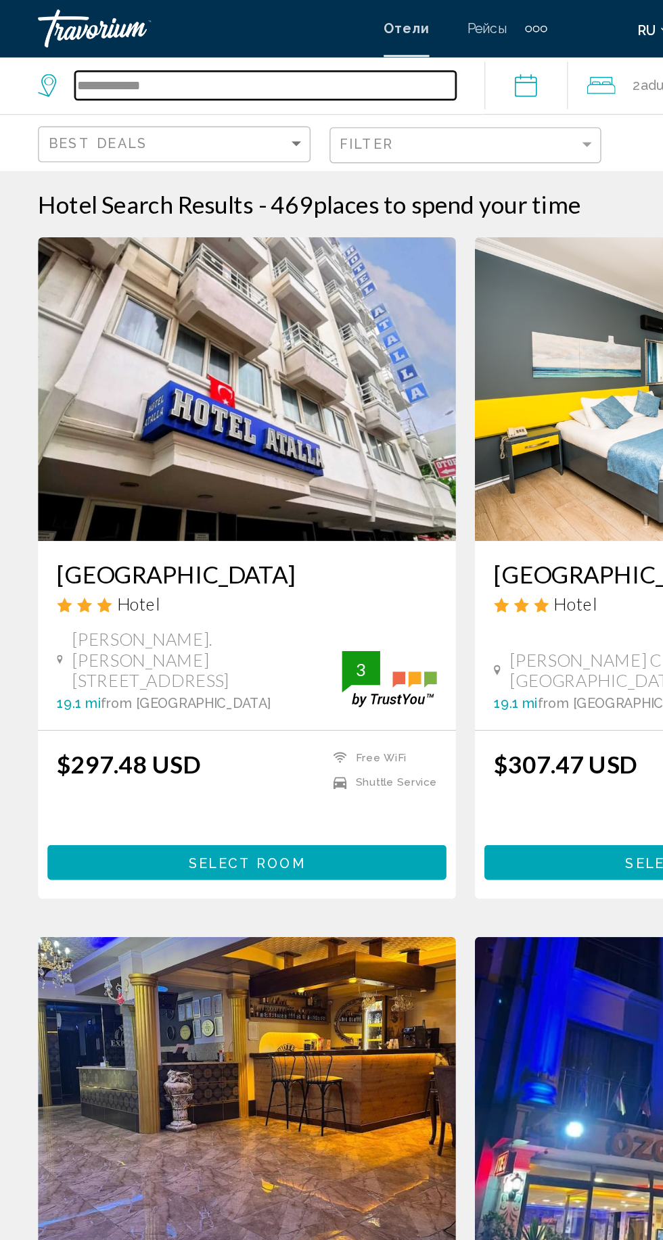
click at [238, 64] on input "**********" at bounding box center [188, 61] width 271 height 20
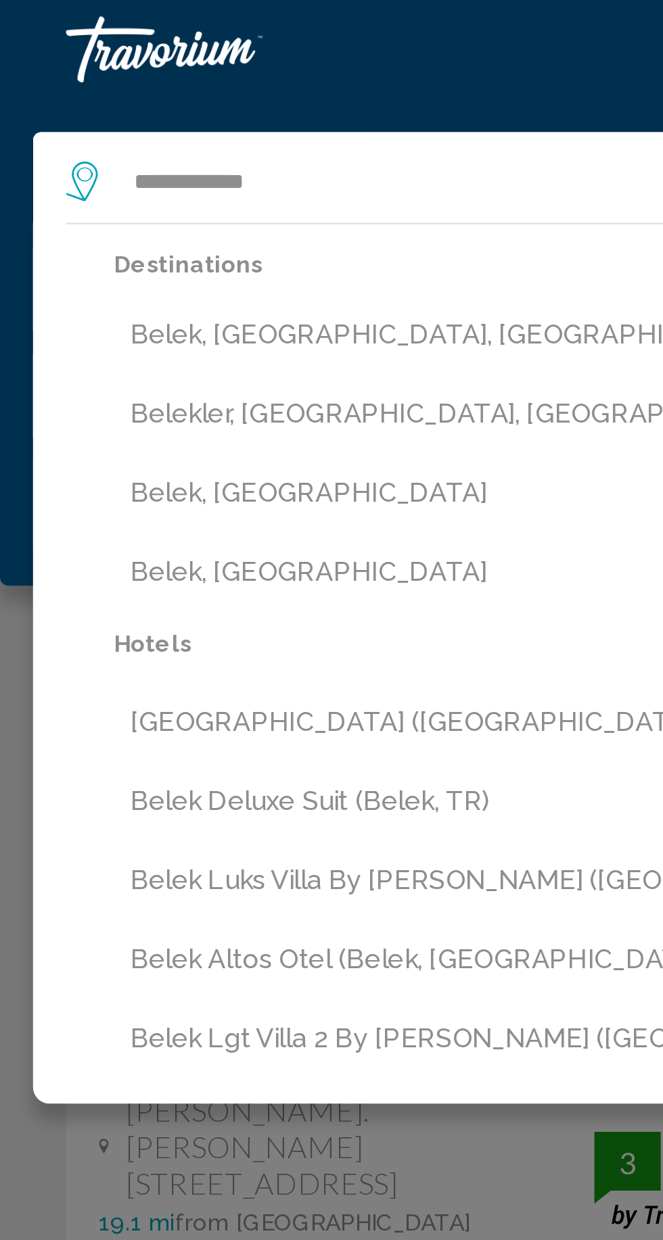
click at [163, 134] on button "Belek, [GEOGRAPHIC_DATA], [GEOGRAPHIC_DATA]" at bounding box center [341, 137] width 589 height 26
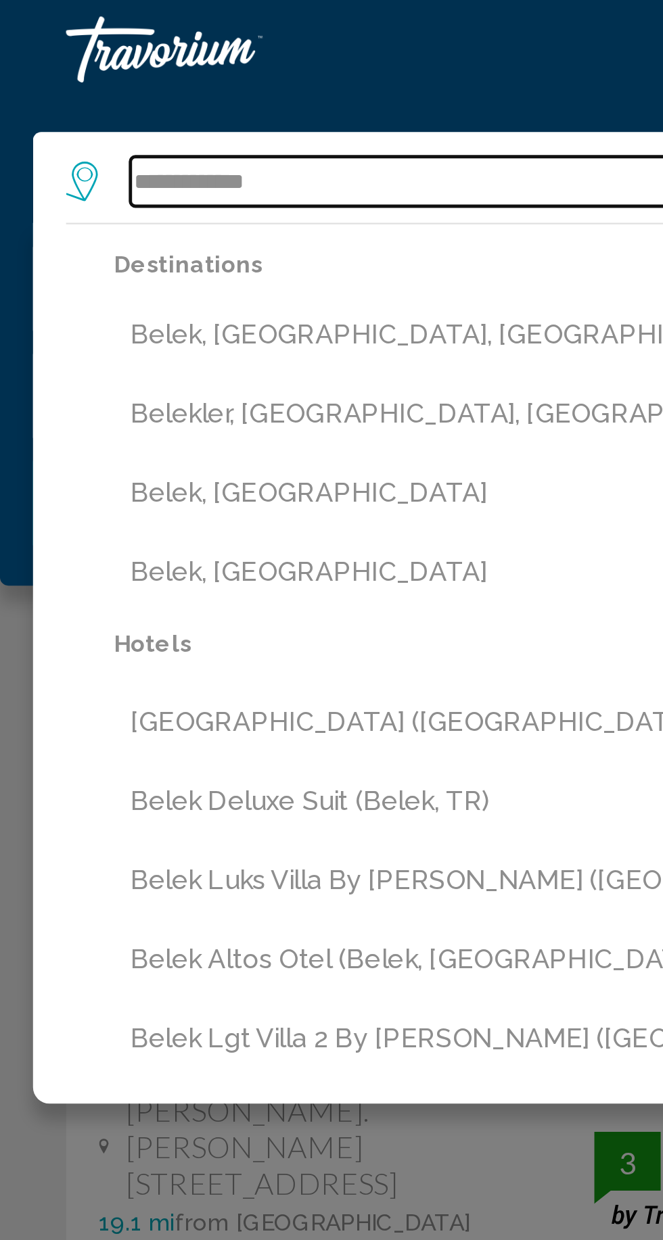
type input "**********"
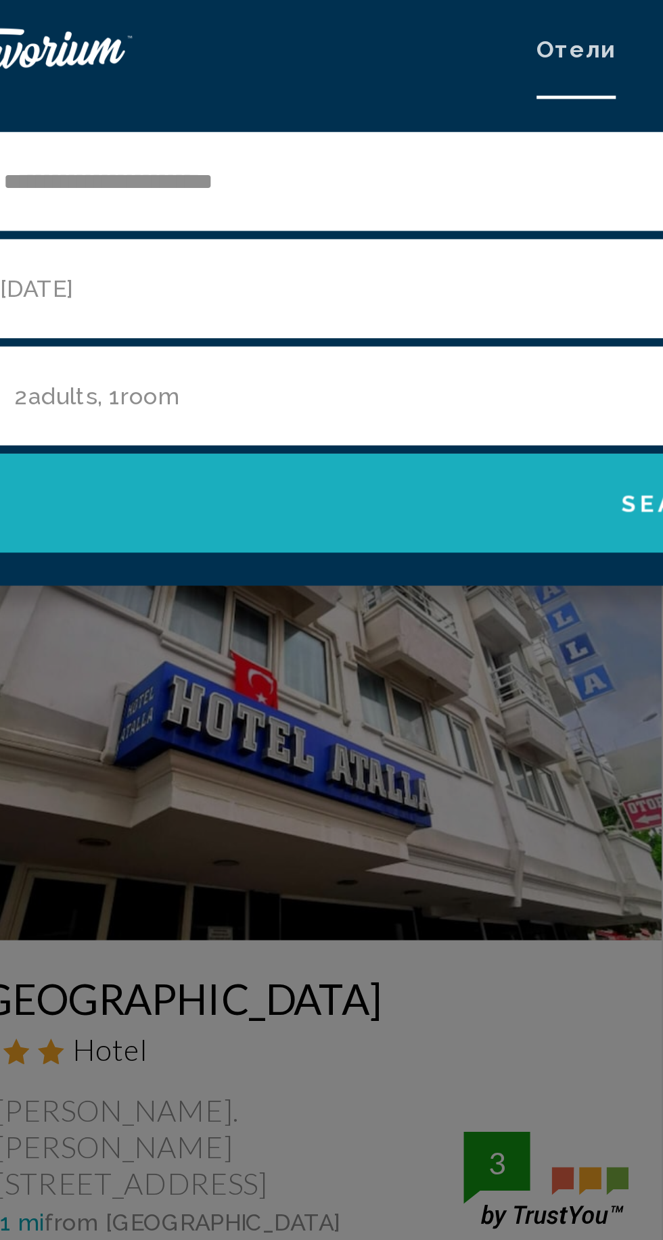
click at [216, 219] on button "Search" at bounding box center [332, 206] width 636 height 41
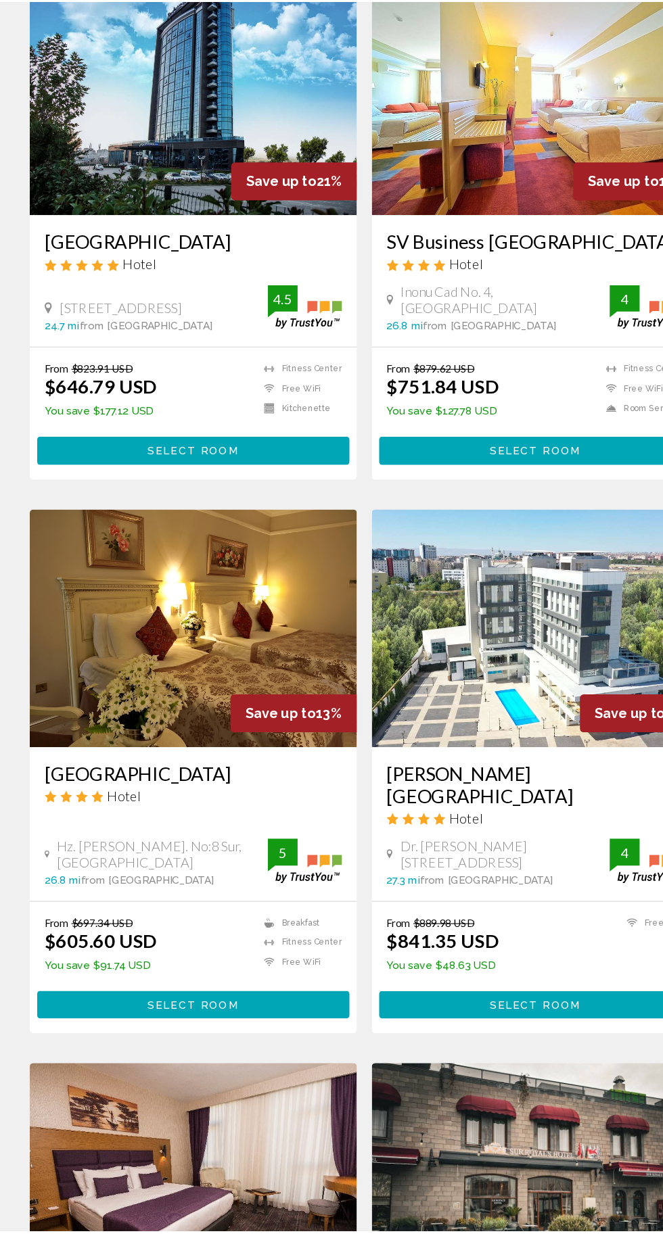
scroll to position [559, 0]
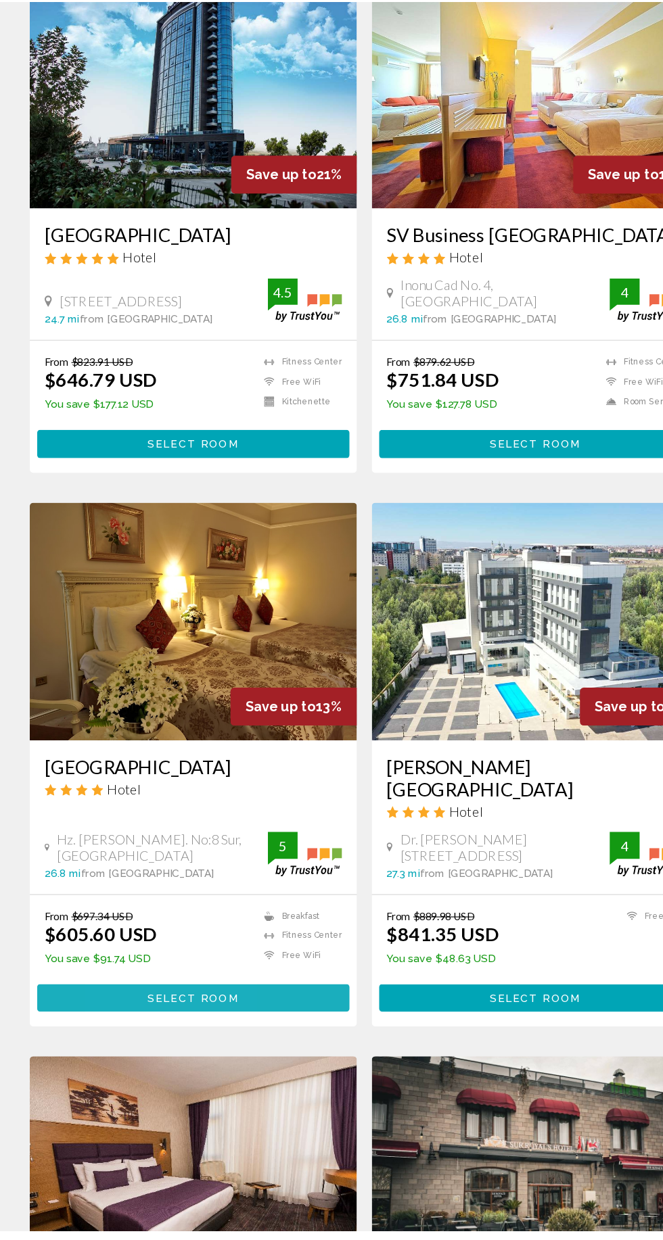
click at [120, 1015] on button "Select Room" at bounding box center [176, 1027] width 284 height 25
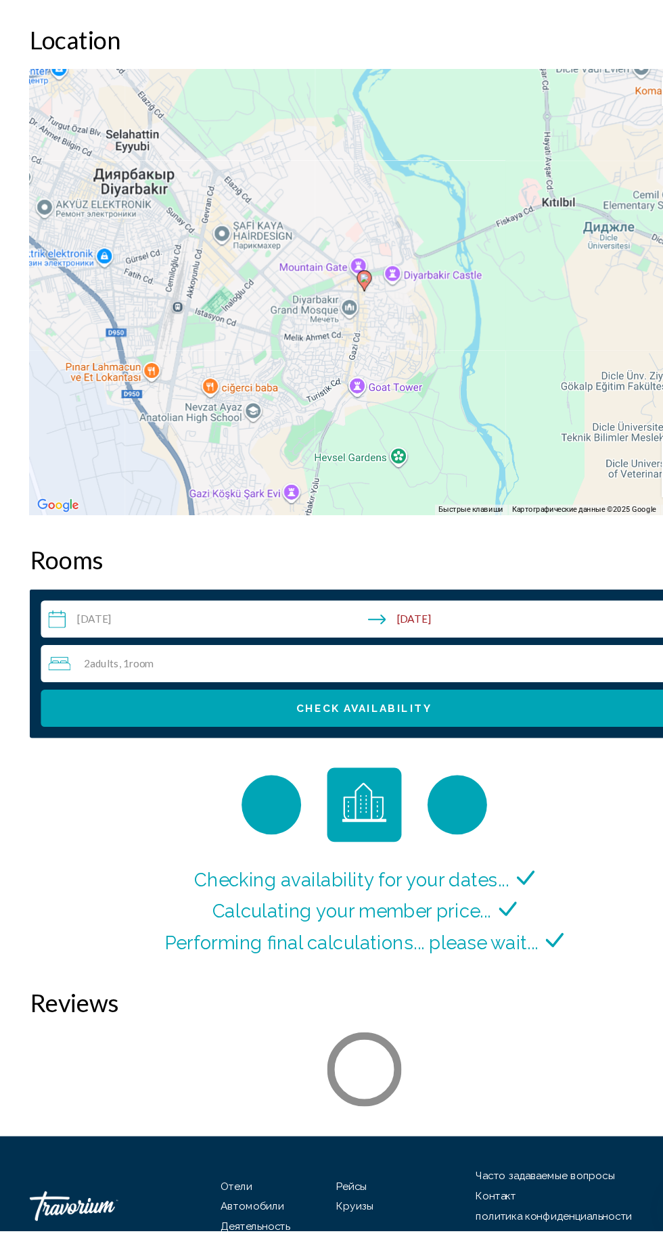
scroll to position [1593, 0]
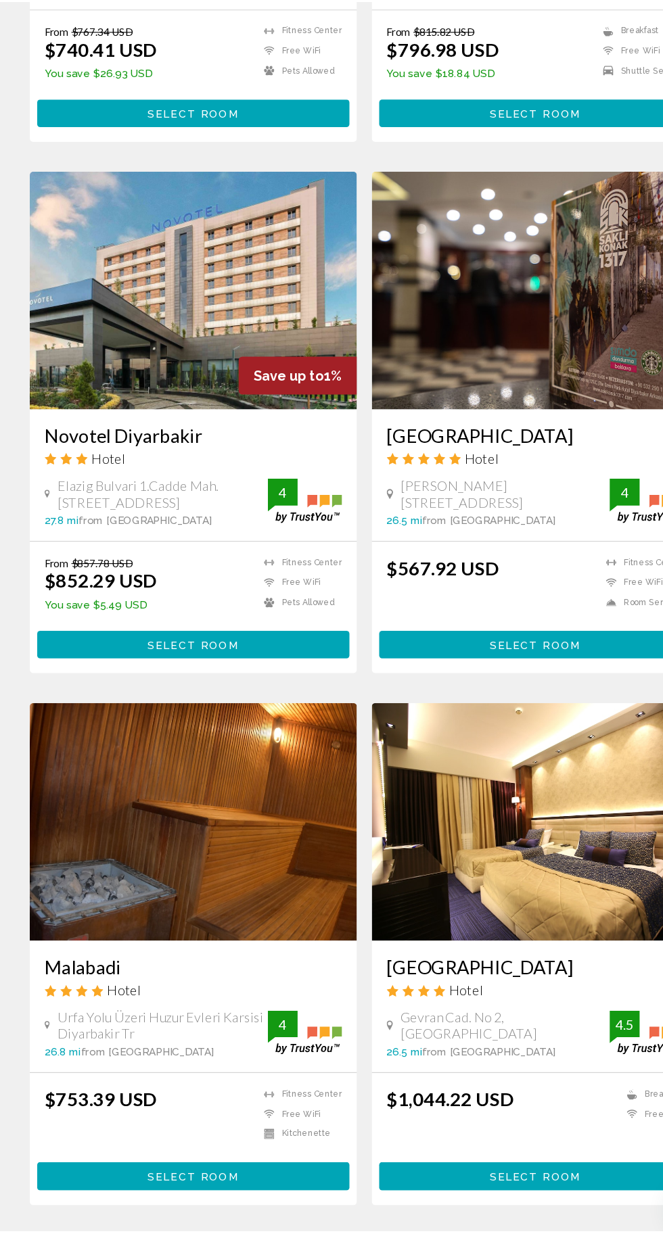
scroll to position [1951, 0]
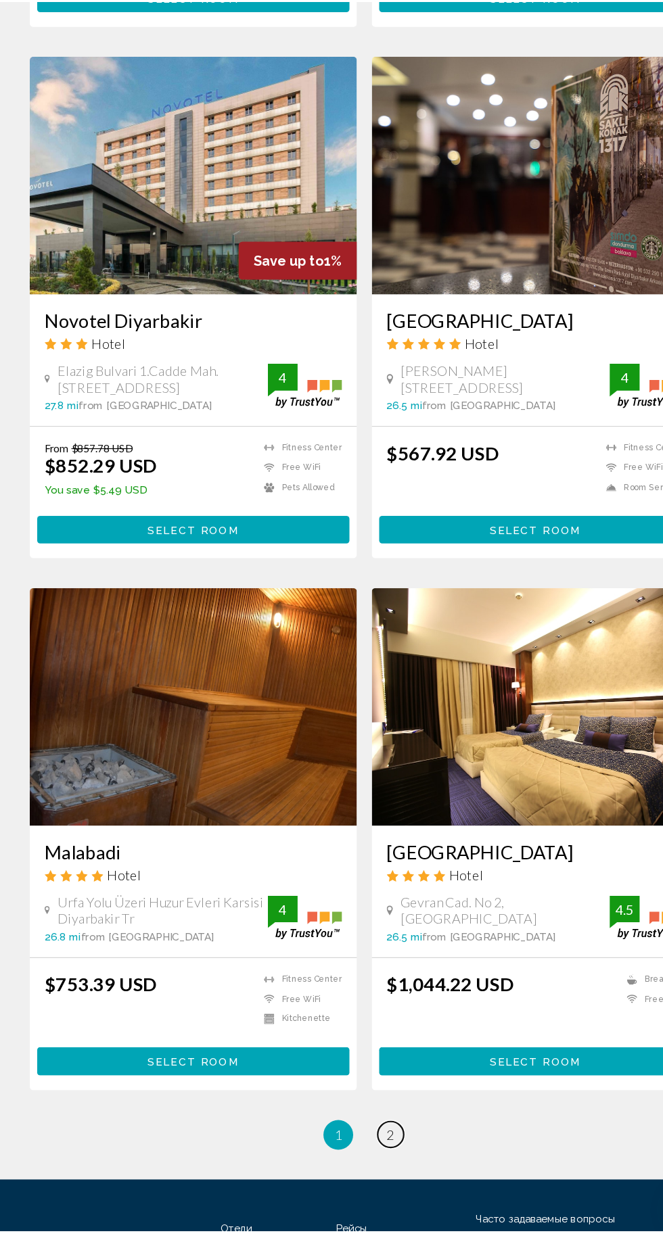
click at [355, 1145] on span "2" at bounding box center [355, 1152] width 7 height 15
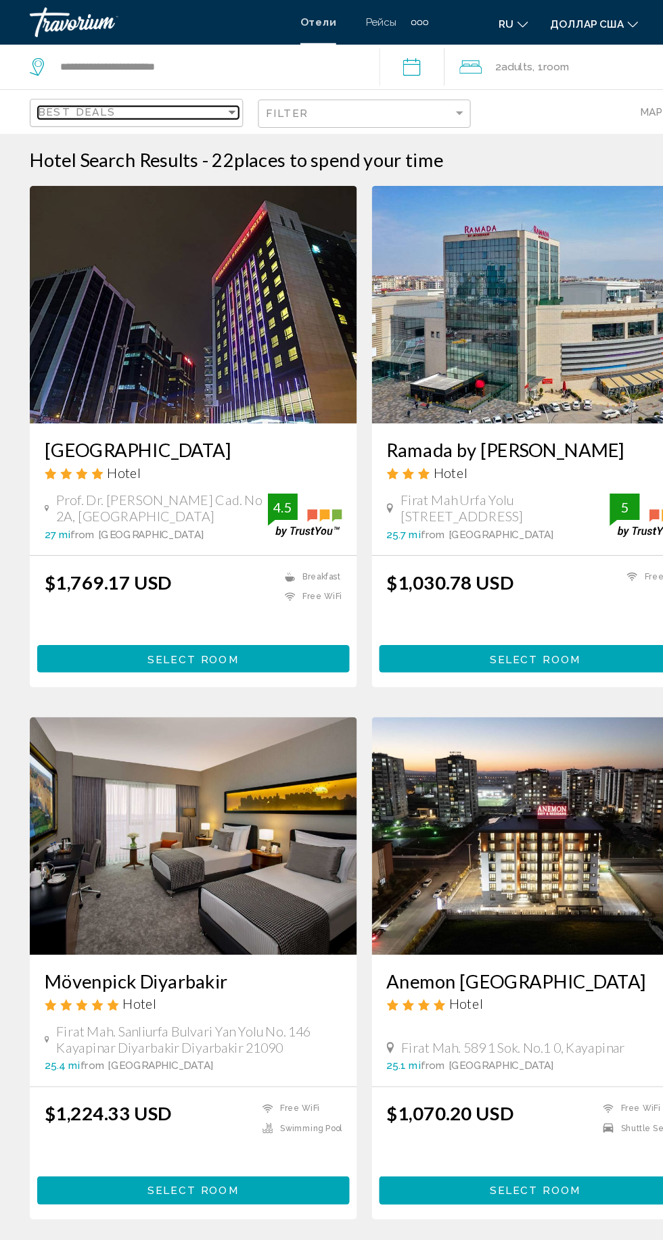
click at [187, 101] on div "Best Deals" at bounding box center [119, 102] width 170 height 11
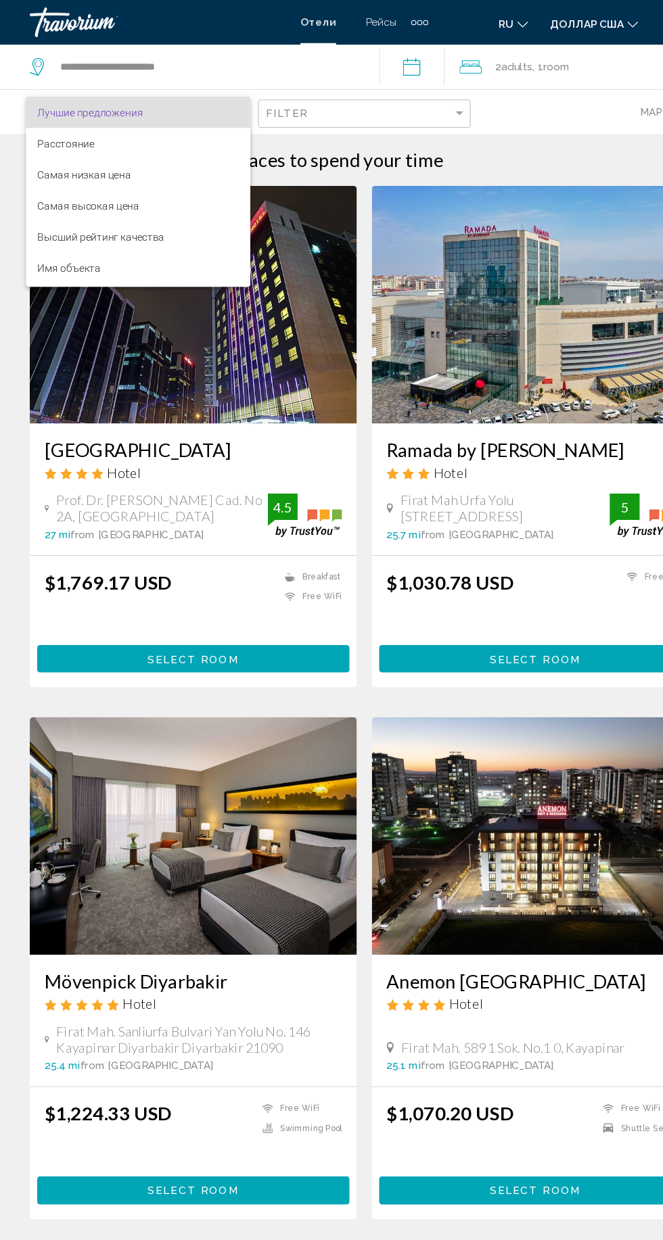
click at [287, 59] on div at bounding box center [331, 620] width 663 height 1240
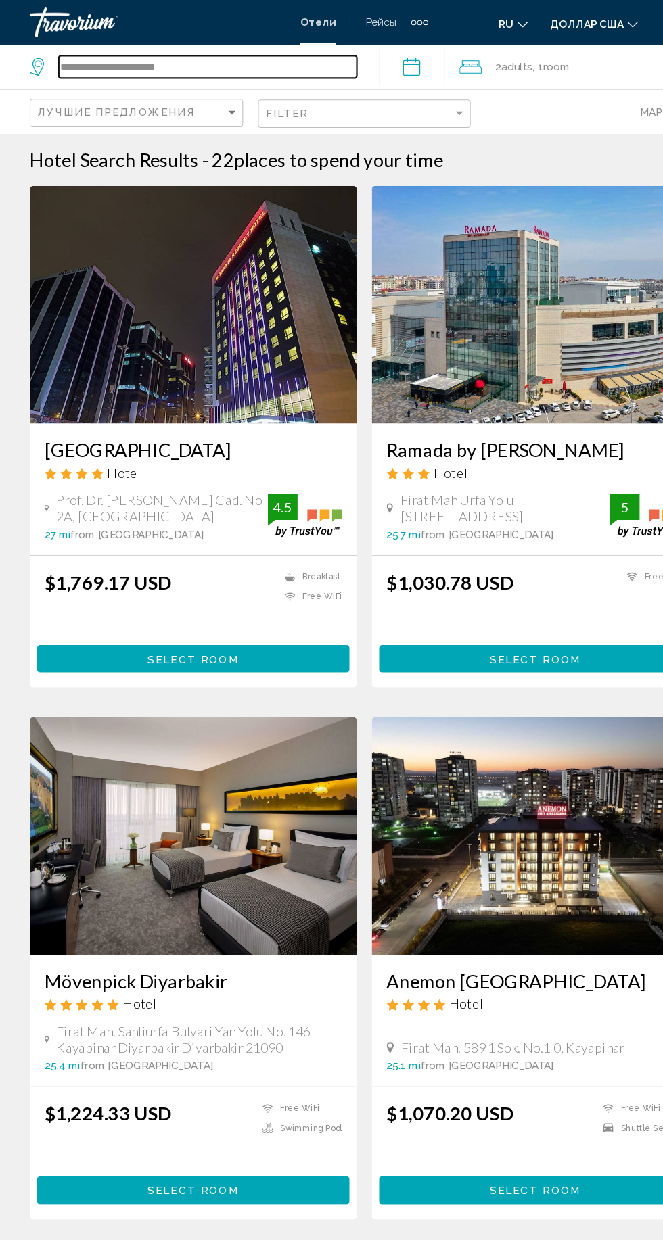
click at [282, 54] on input "**********" at bounding box center [188, 61] width 271 height 20
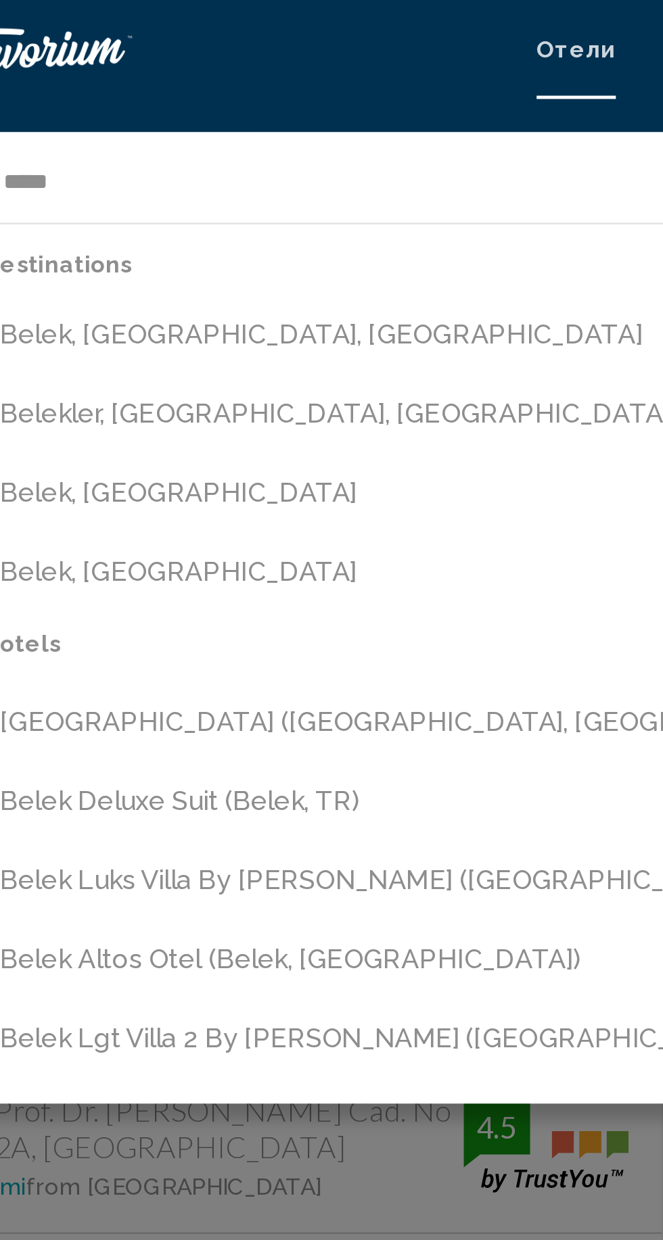
click at [150, 166] on button "Belekler, [GEOGRAPHIC_DATA], [GEOGRAPHIC_DATA]" at bounding box center [341, 170] width 589 height 26
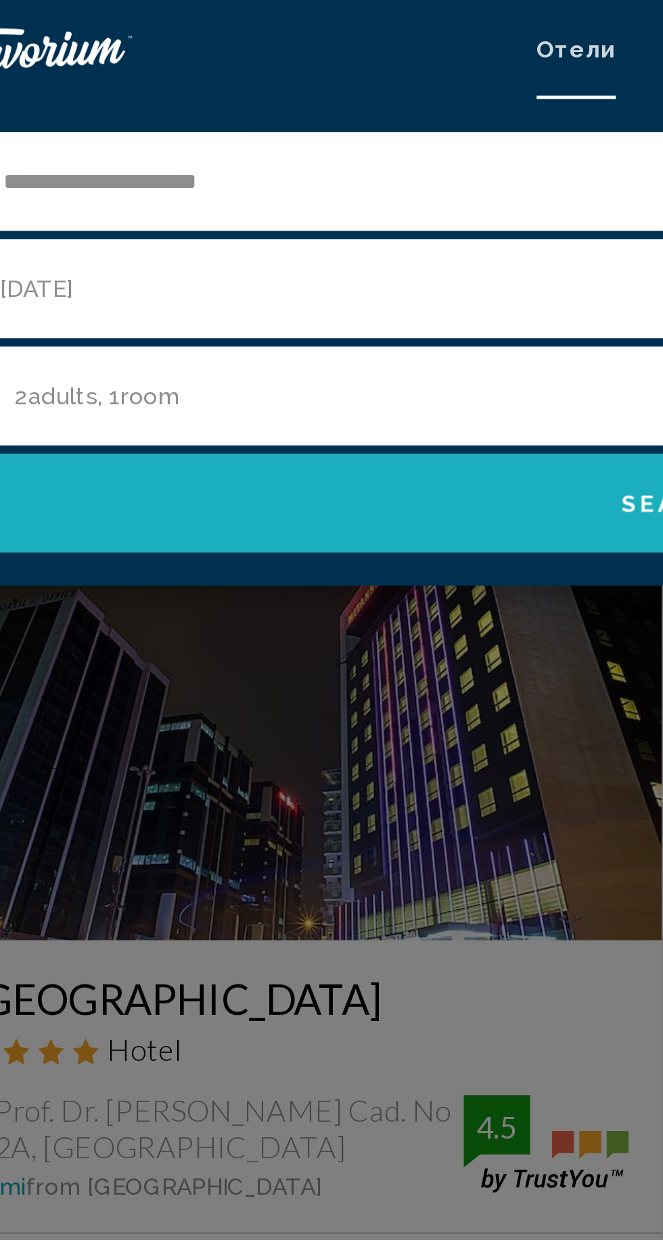
click at [224, 207] on button "Search" at bounding box center [332, 206] width 636 height 41
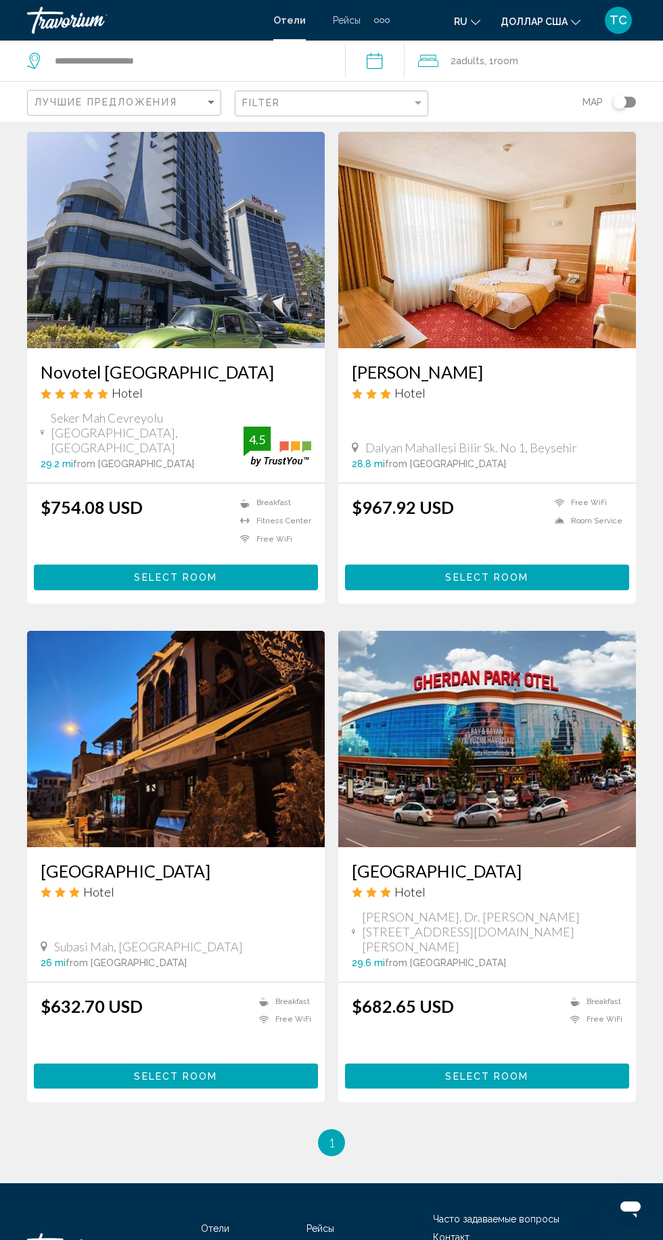
scroll to position [522, 0]
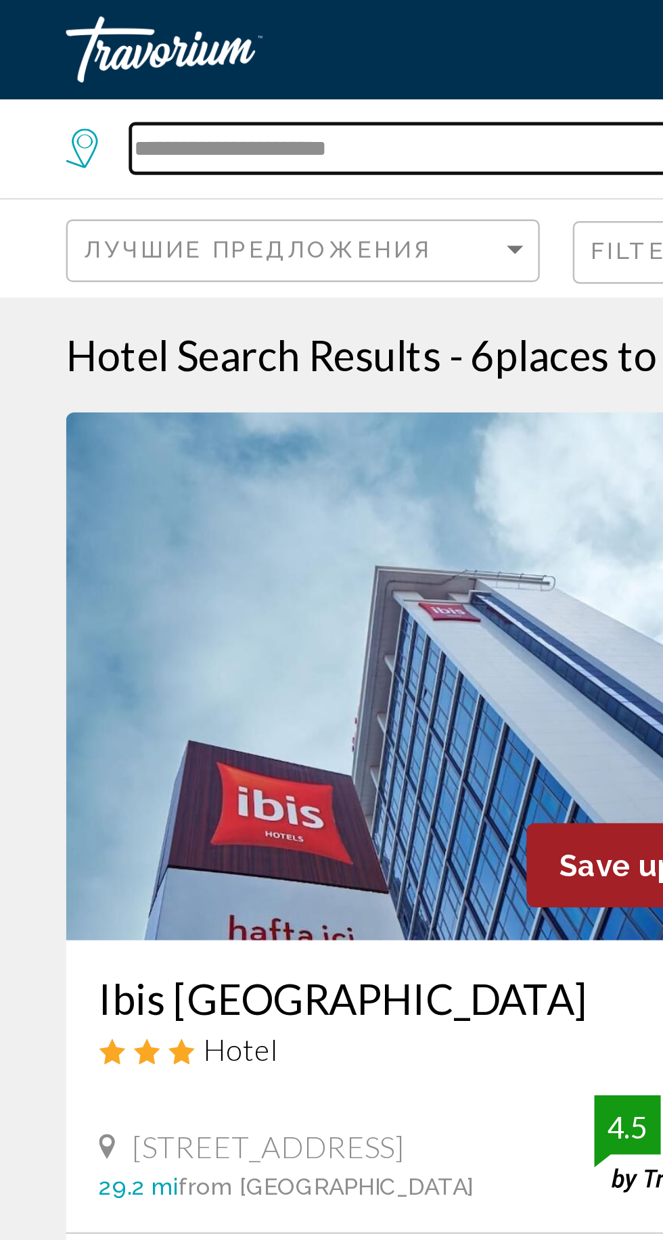
click at [208, 62] on input "**********" at bounding box center [188, 61] width 271 height 20
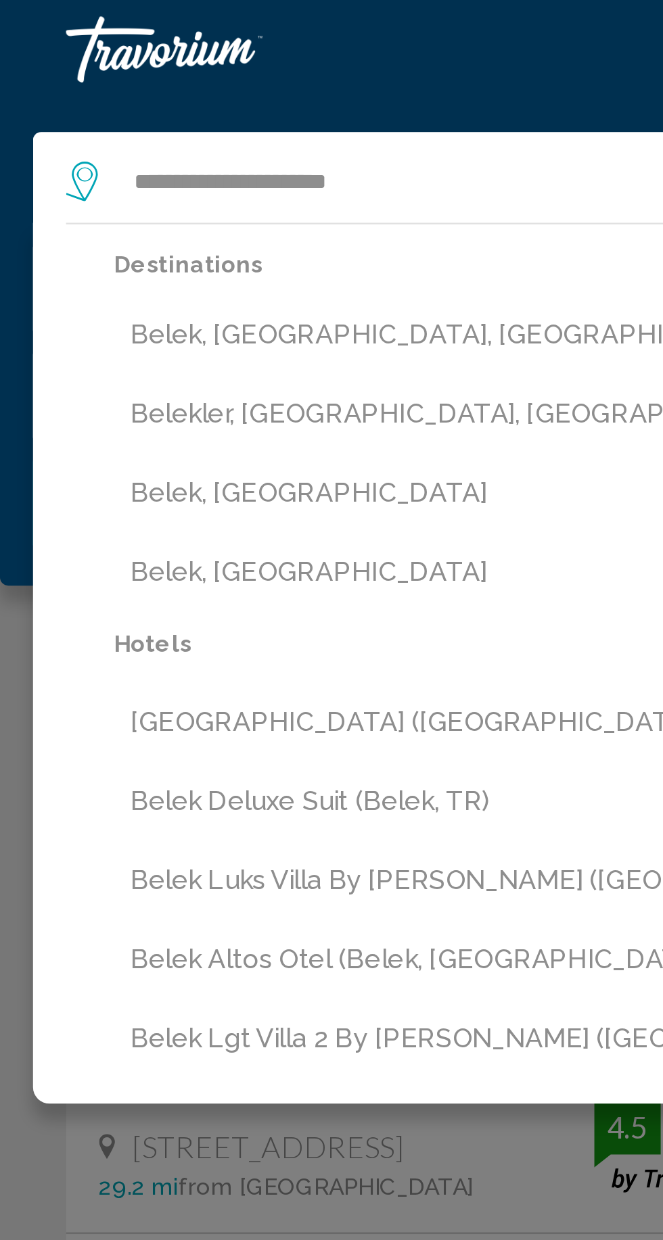
click at [142, 233] on button "Belek, [GEOGRAPHIC_DATA]" at bounding box center [341, 235] width 589 height 26
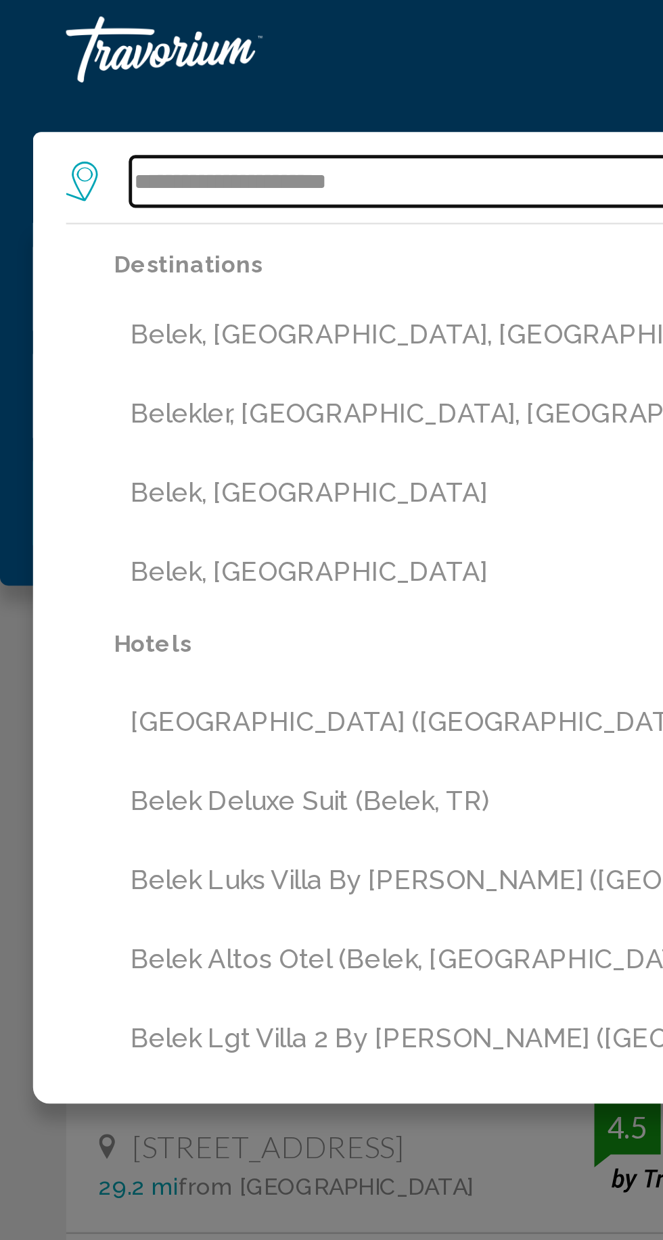
type input "**********"
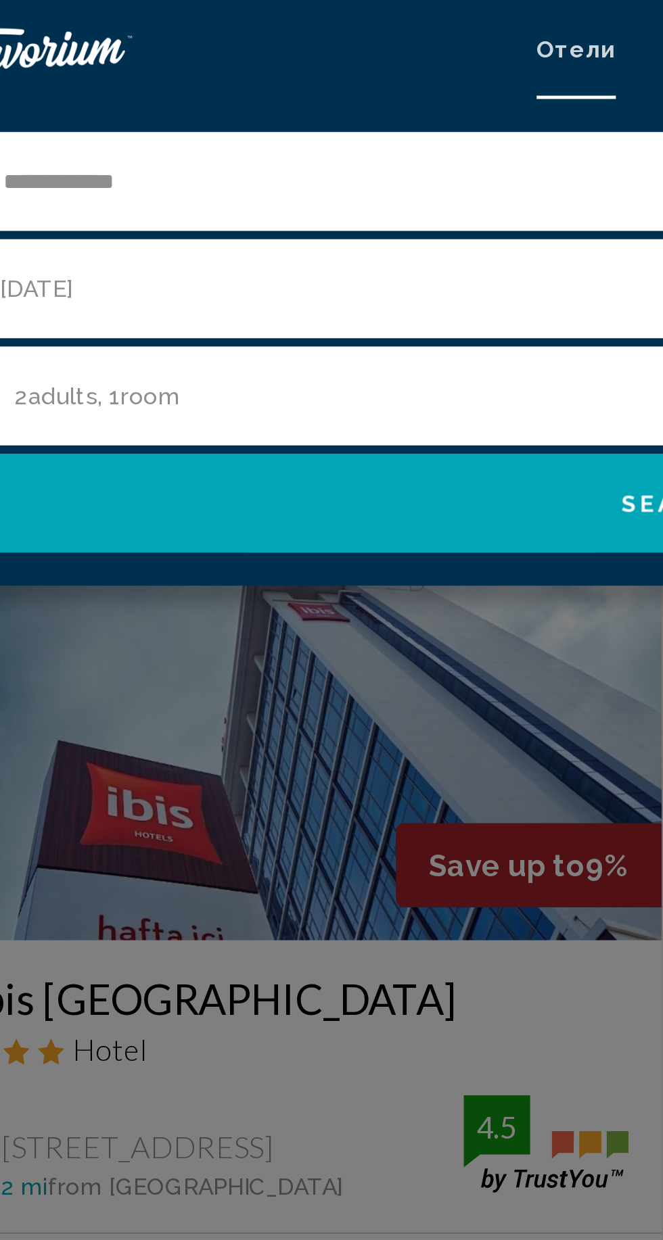
click at [199, 210] on button "Search" at bounding box center [332, 206] width 636 height 41
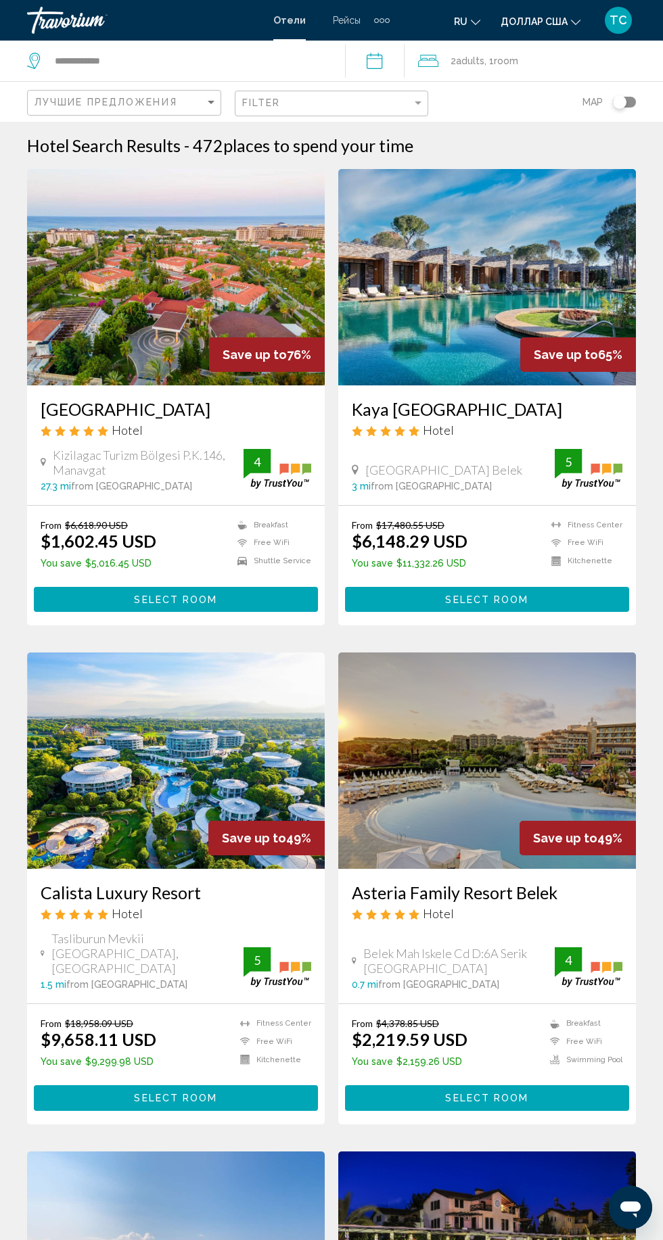
click at [635, 62] on div "2 Adult Adults , 1 Room rooms" at bounding box center [540, 60] width 245 height 19
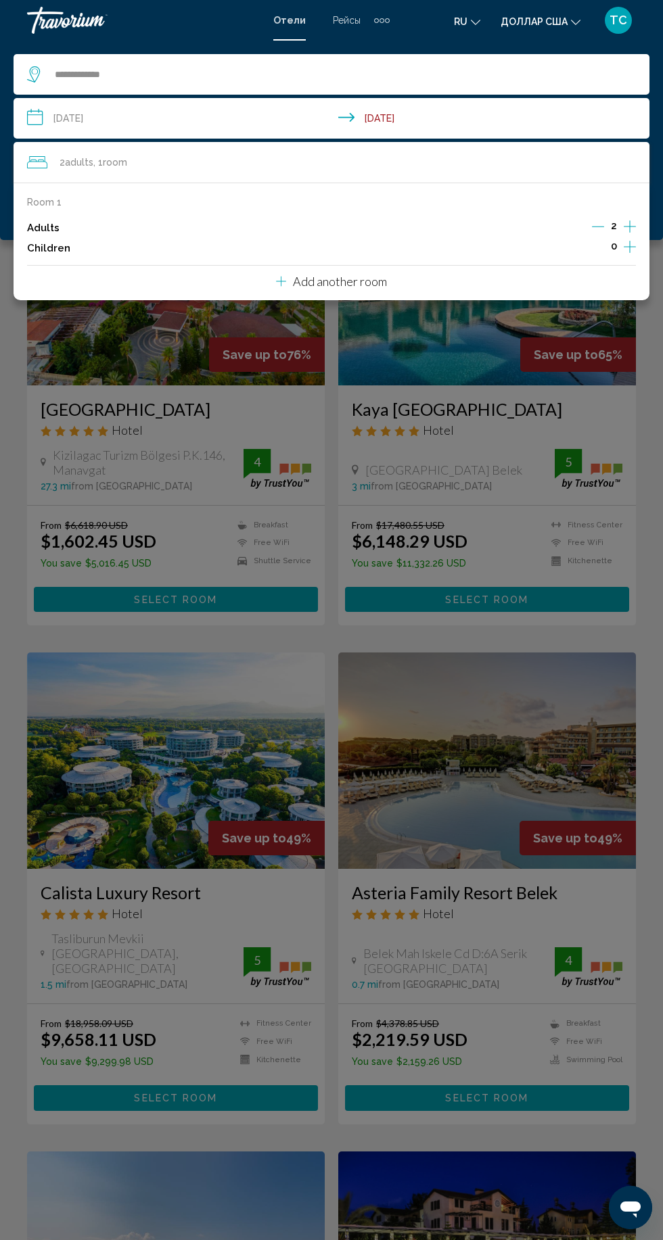
click at [491, 458] on div "Основное содержание" at bounding box center [331, 620] width 663 height 1240
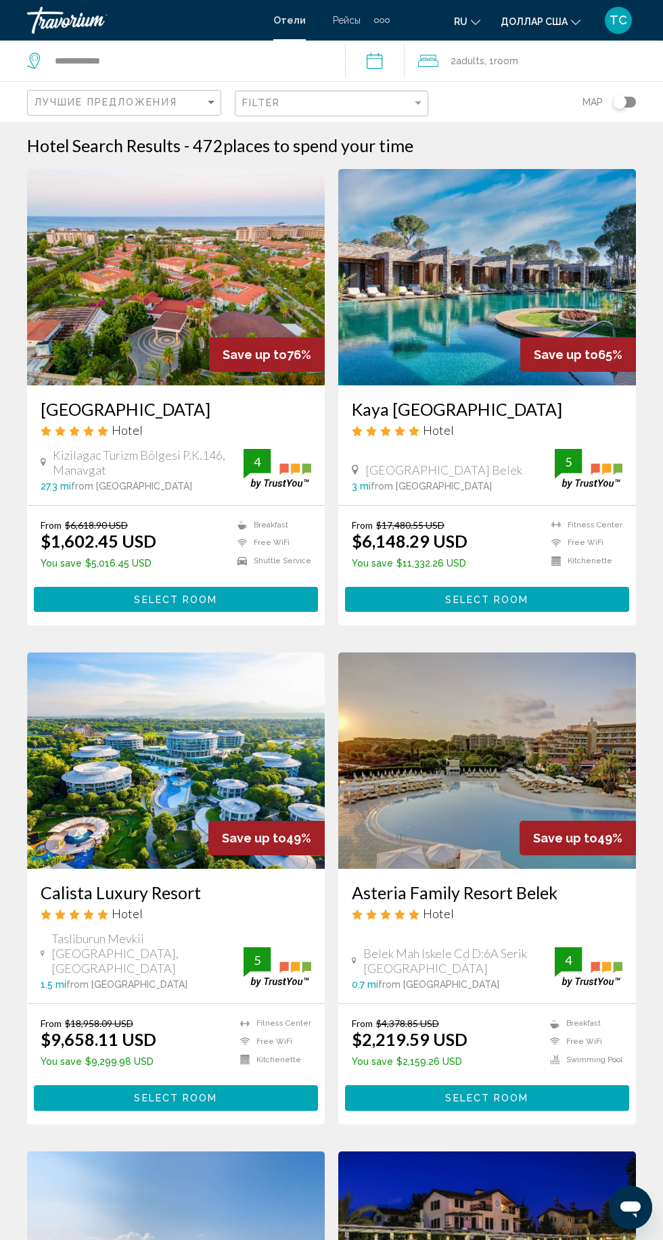
click at [628, 101] on div "Toggle map" at bounding box center [624, 102] width 23 height 11
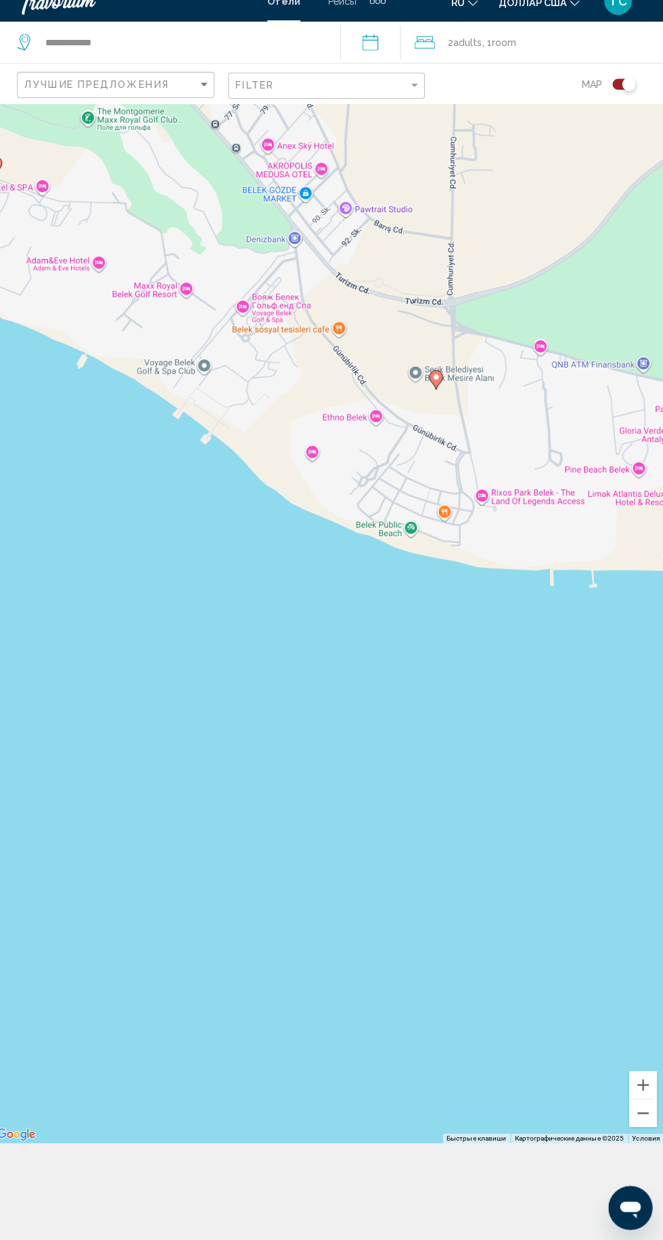
scroll to position [98, 0]
